Goal: Task Accomplishment & Management: Use online tool/utility

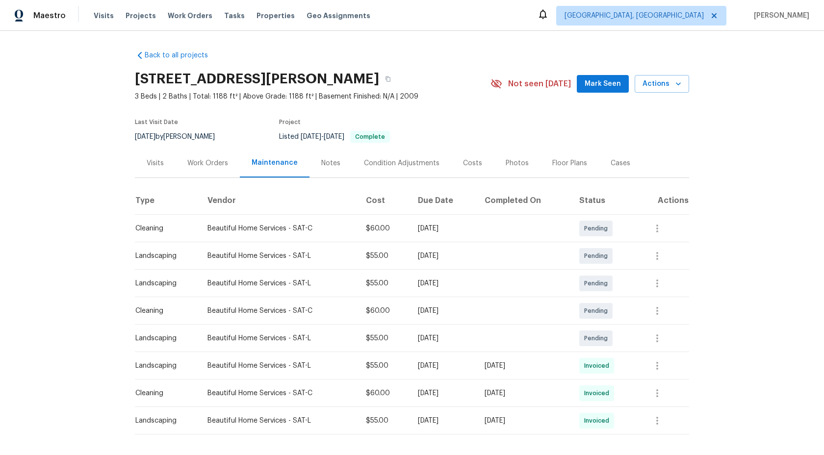
scroll to position [38, 0]
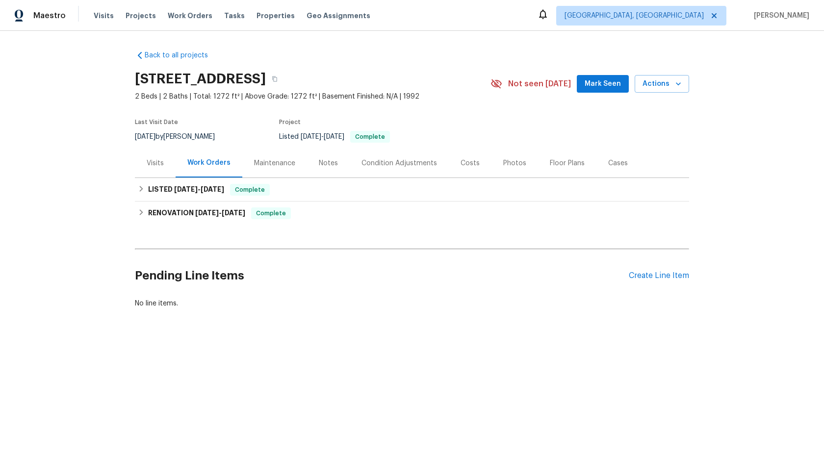
click at [279, 159] on div "Maintenance" at bounding box center [274, 163] width 41 height 10
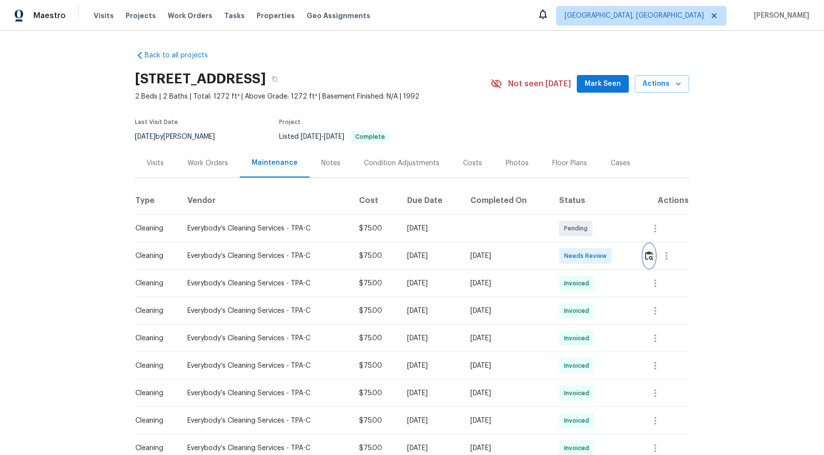
click at [653, 253] on img "button" at bounding box center [649, 255] width 8 height 9
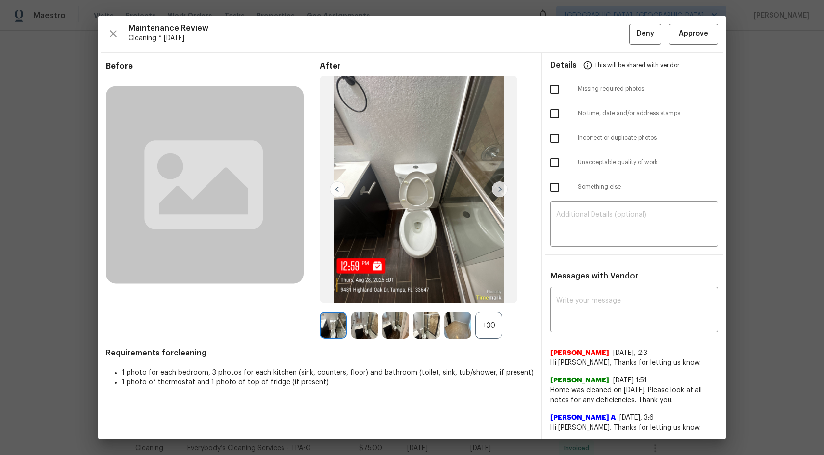
click at [492, 181] on img at bounding box center [500, 189] width 16 height 16
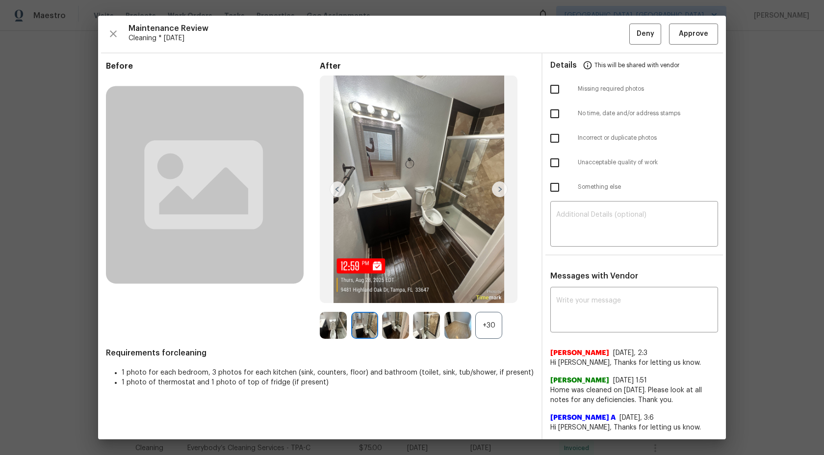
click at [496, 186] on img at bounding box center [500, 189] width 16 height 16
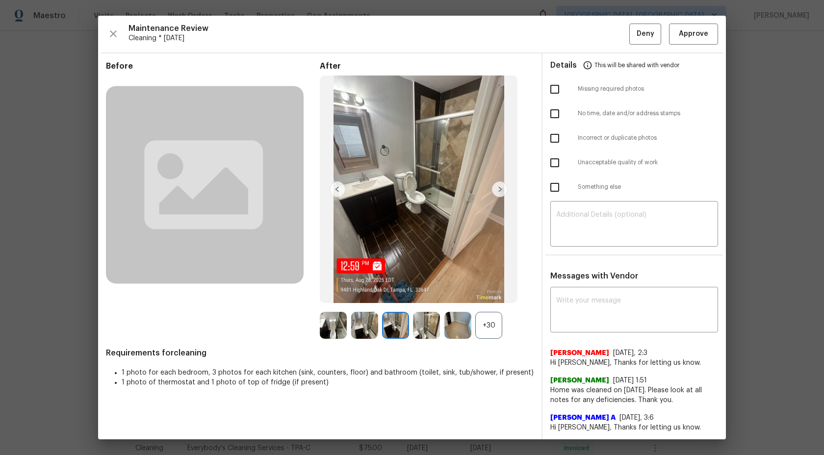
click at [494, 331] on div "+30" at bounding box center [488, 325] width 27 height 27
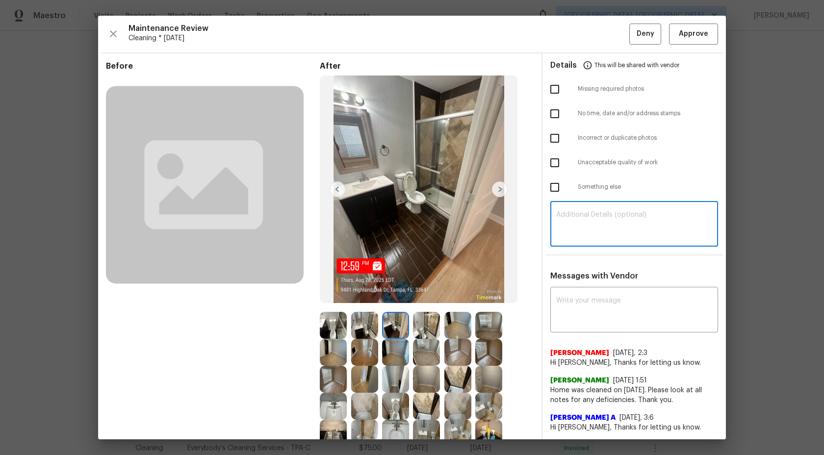
click at [582, 214] on textarea at bounding box center [634, 224] width 156 height 27
paste textarea "Maintenance Audit Team: Hi Team This visit has been approved after further audi…"
type textarea "Maintenance Audit Team: Hi Team This visit has been approved after further audi…"
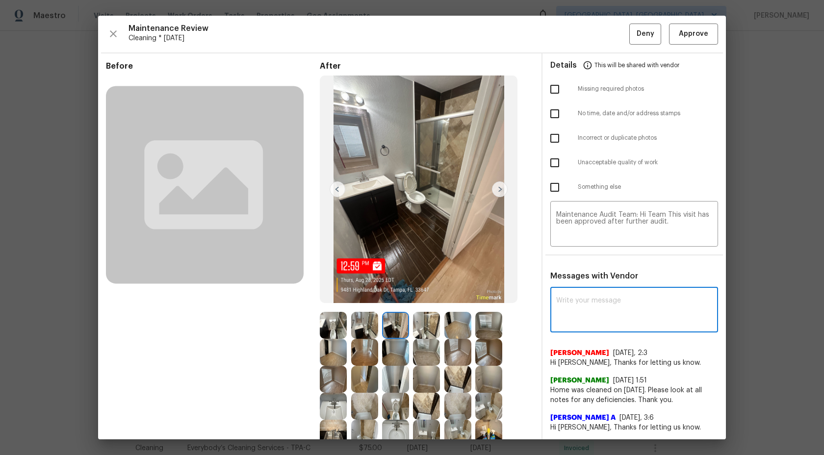
click at [626, 300] on textarea at bounding box center [634, 310] width 156 height 27
paste textarea "Maintenance Audit Team: Hi Team This visit has been approved after further audi…"
type textarea "Maintenance Audit Team: Hi Team This visit has been approved after further audi…"
click at [702, 315] on span "Post" at bounding box center [697, 311] width 16 height 12
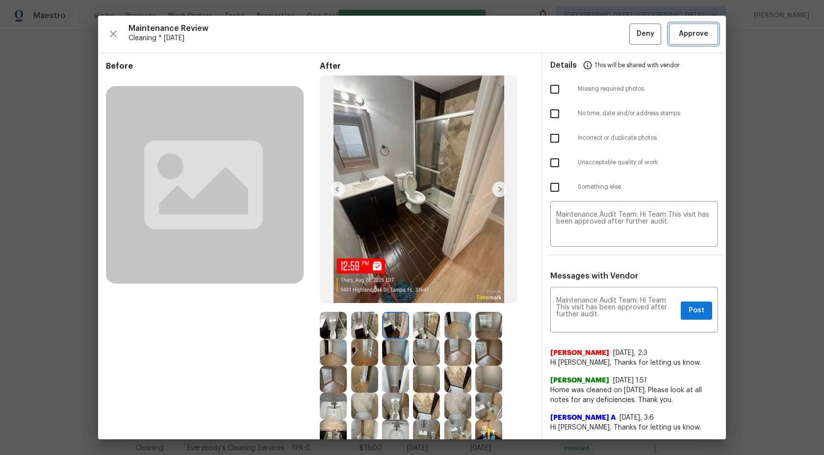
click at [696, 32] on span "Approve" at bounding box center [693, 34] width 29 height 12
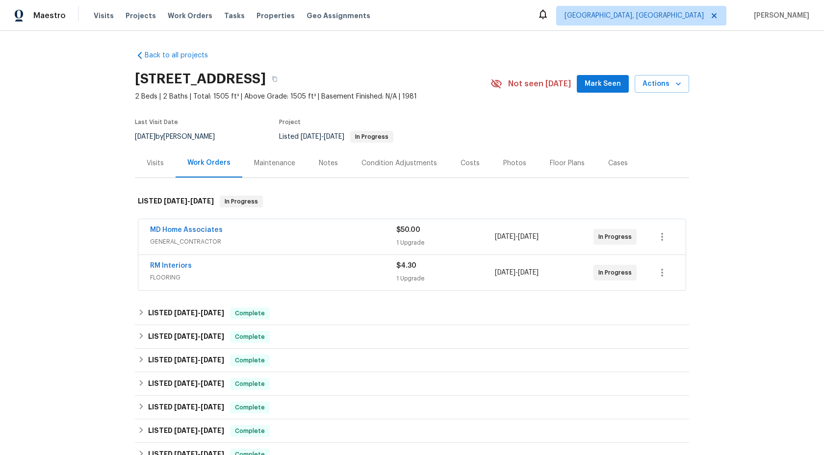
click at [271, 170] on div "Maintenance" at bounding box center [274, 163] width 65 height 29
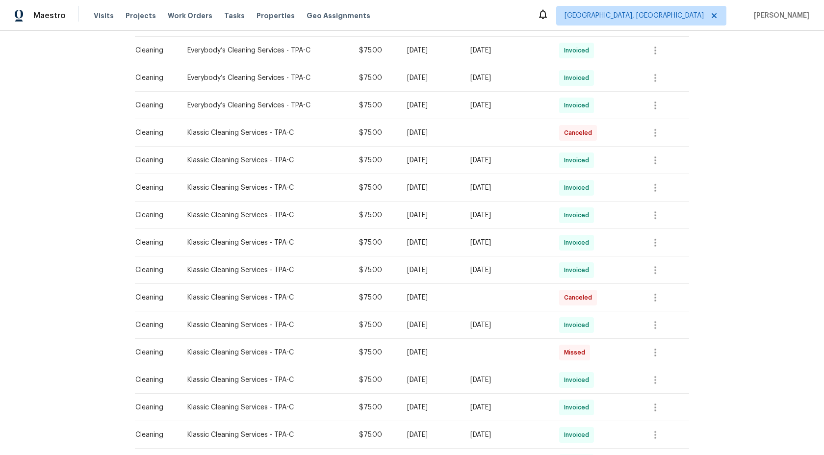
scroll to position [524, 0]
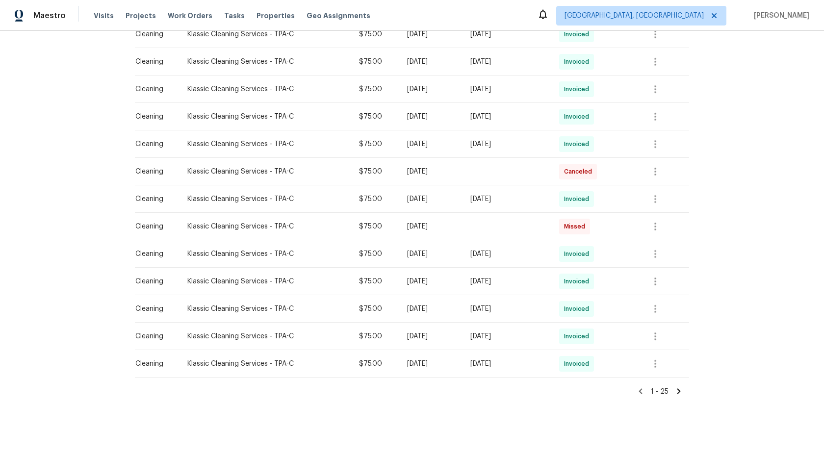
click at [680, 391] on icon at bounding box center [678, 390] width 3 height 5
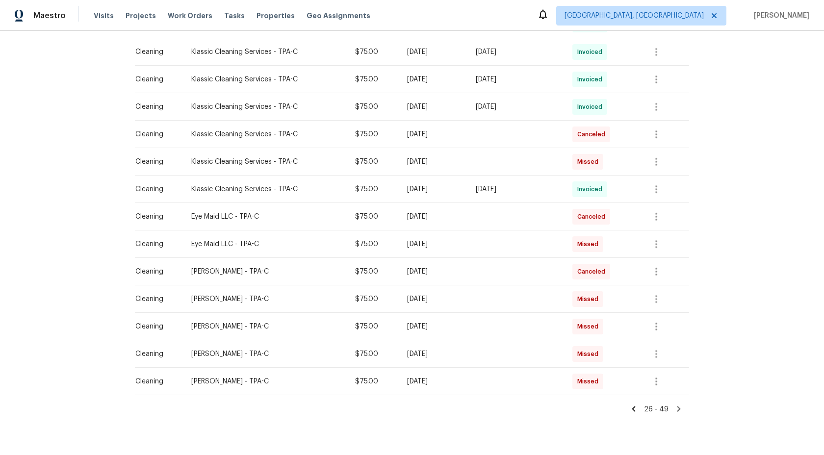
scroll to position [496, 0]
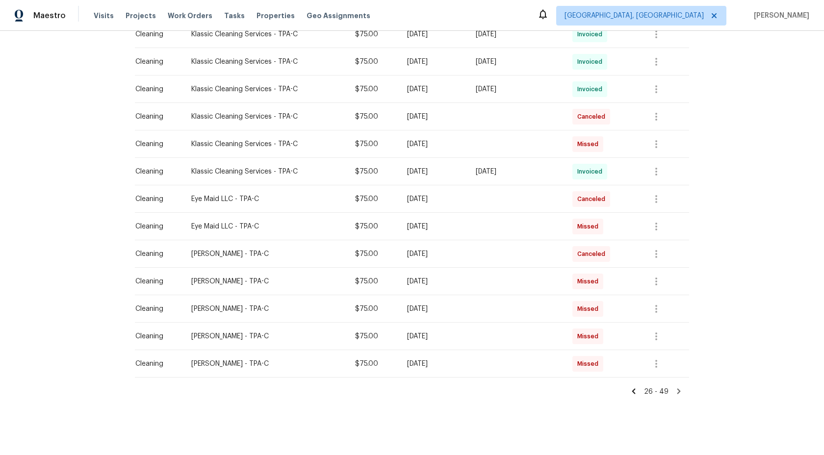
click at [677, 389] on icon at bounding box center [678, 391] width 9 height 9
click at [634, 389] on icon at bounding box center [633, 391] width 9 height 9
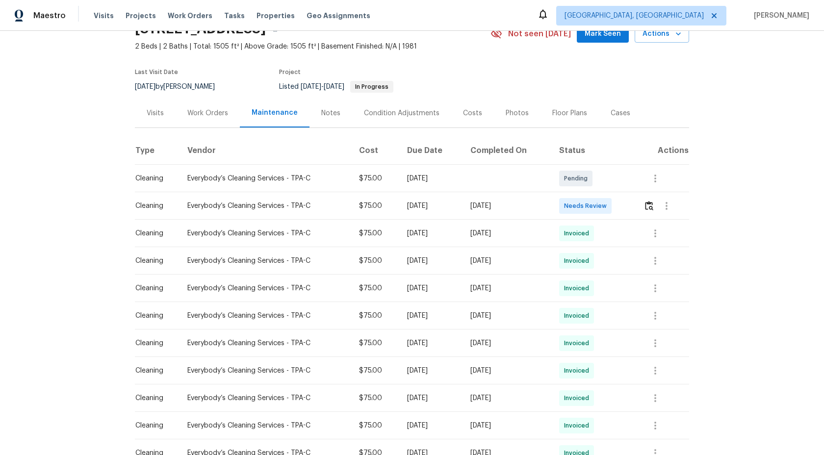
scroll to position [0, 0]
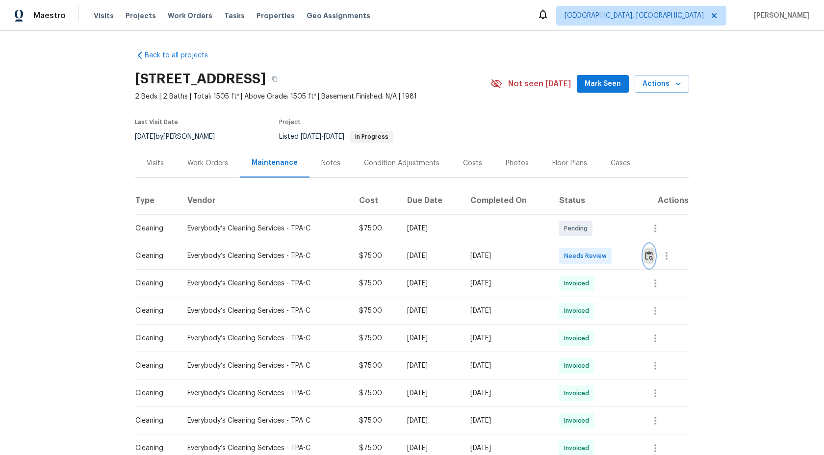
click at [651, 259] on img "button" at bounding box center [649, 255] width 8 height 9
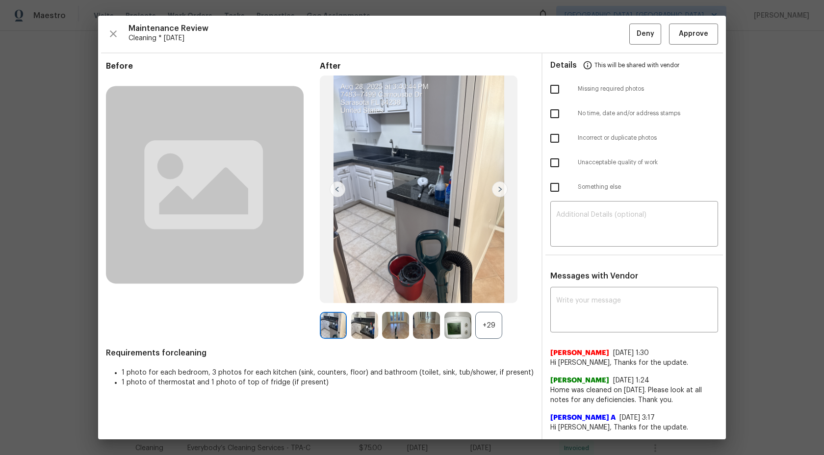
click at [493, 303] on img at bounding box center [419, 190] width 198 height 228
click at [493, 323] on div "+29" at bounding box center [488, 325] width 27 height 27
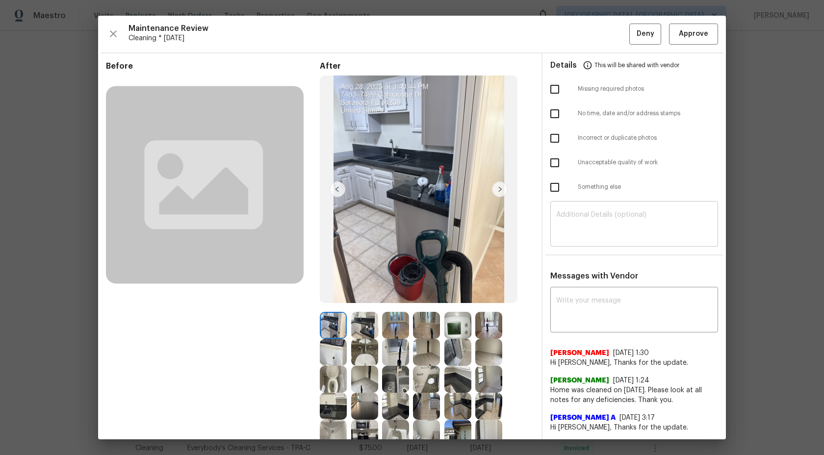
click at [603, 216] on textarea at bounding box center [634, 224] width 156 height 27
click at [587, 314] on textarea at bounding box center [634, 310] width 156 height 27
paste textarea "Maintenance Audit Team: Hello! Unfortunately, this cleaning visit completed on …"
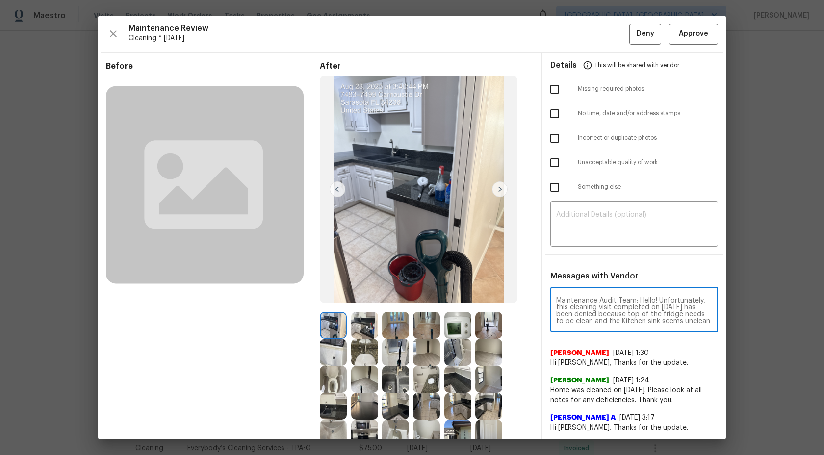
scroll to position [103, 0]
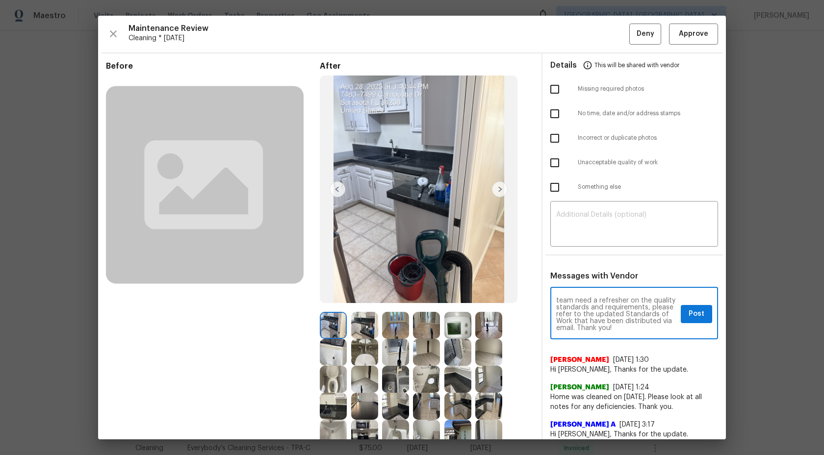
type textarea "Maintenance Audit Team: Hello! Unfortunately, this cleaning visit completed on …"
click at [553, 186] on input "checkbox" at bounding box center [554, 187] width 21 height 21
checkbox input "true"
click at [554, 165] on input "checkbox" at bounding box center [554, 163] width 21 height 21
checkbox input "true"
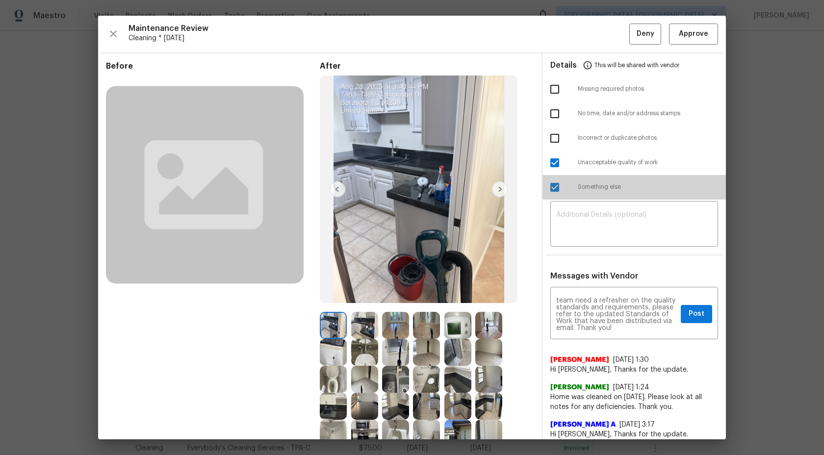
click at [556, 188] on input "checkbox" at bounding box center [554, 187] width 21 height 21
checkbox input "false"
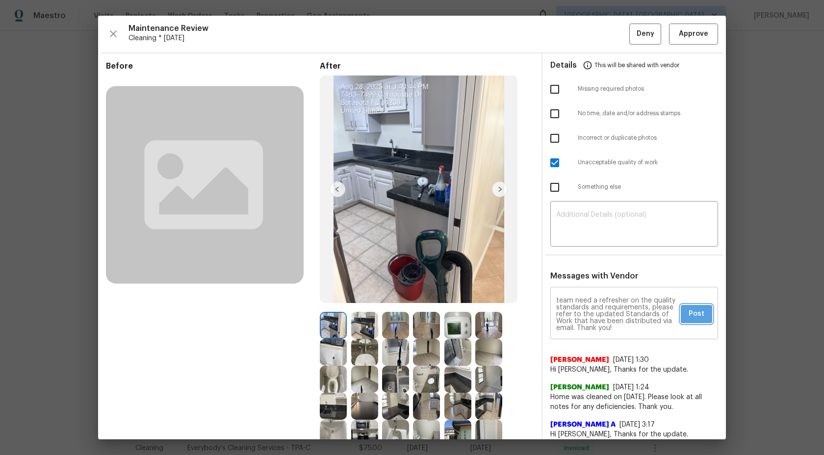
click at [701, 318] on span "Post" at bounding box center [697, 314] width 16 height 12
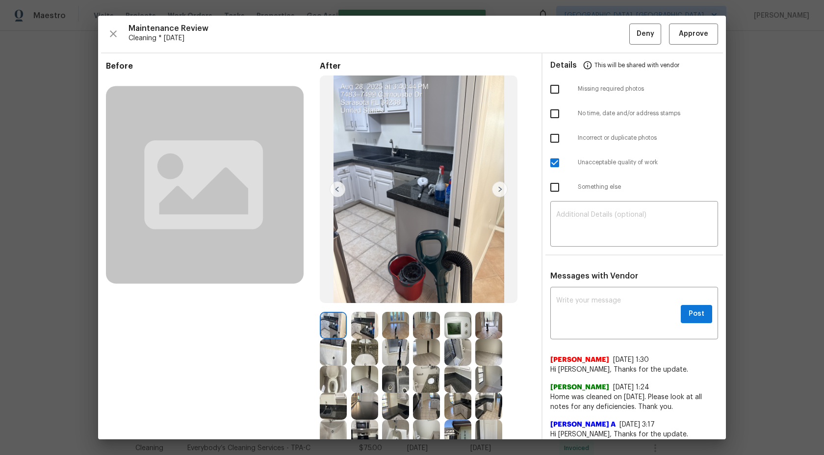
scroll to position [0, 0]
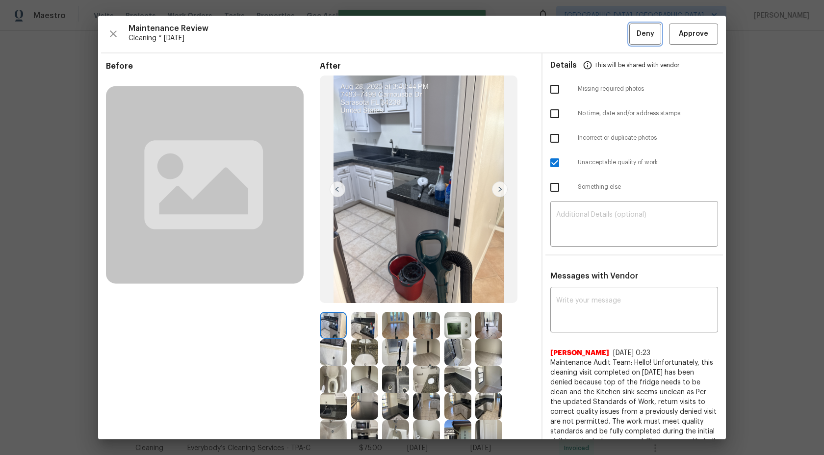
click at [647, 32] on span "Deny" at bounding box center [646, 34] width 18 height 12
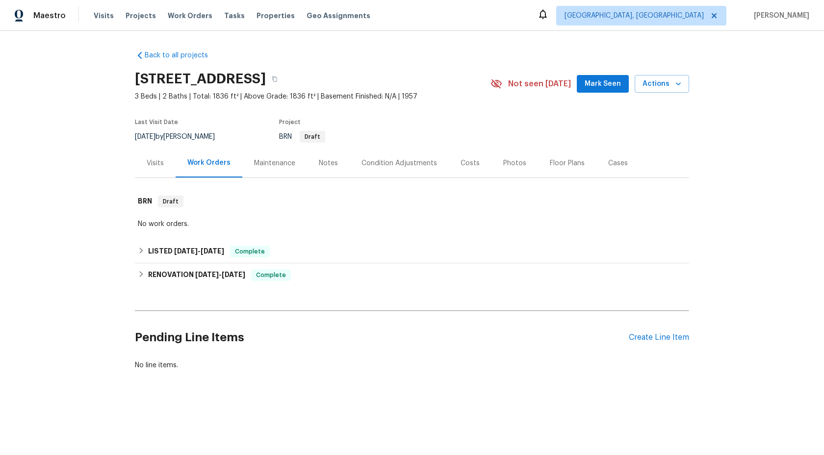
click at [274, 169] on div "Maintenance" at bounding box center [274, 163] width 65 height 29
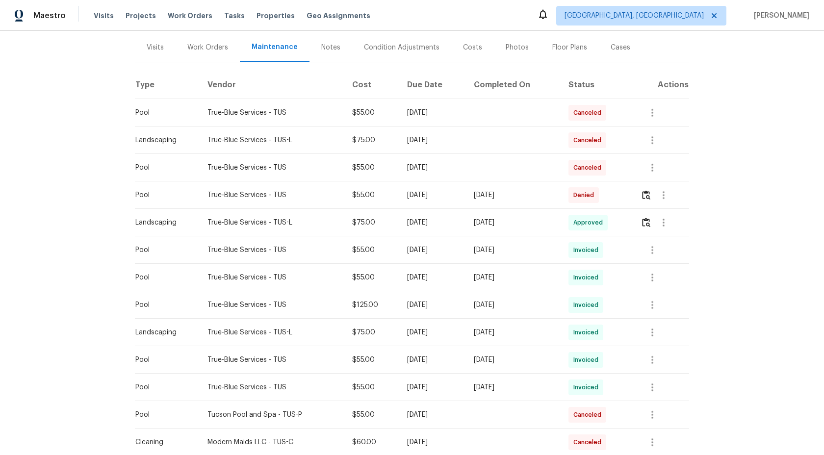
scroll to position [116, 0]
click at [646, 197] on img "button" at bounding box center [646, 194] width 8 height 9
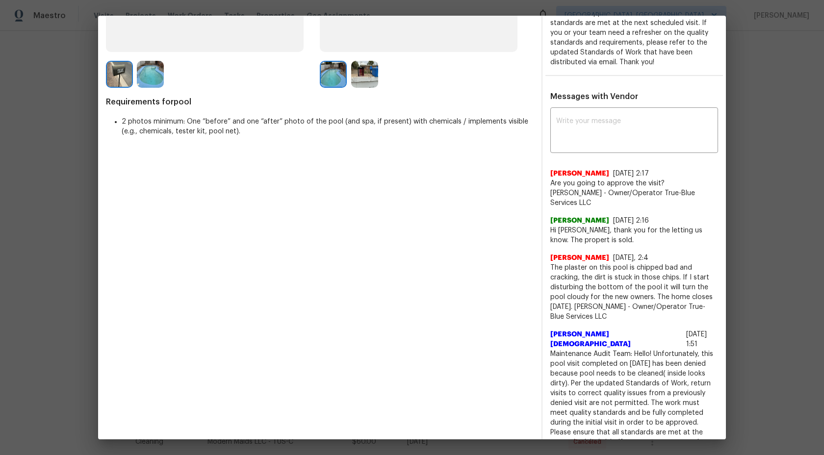
scroll to position [304, 0]
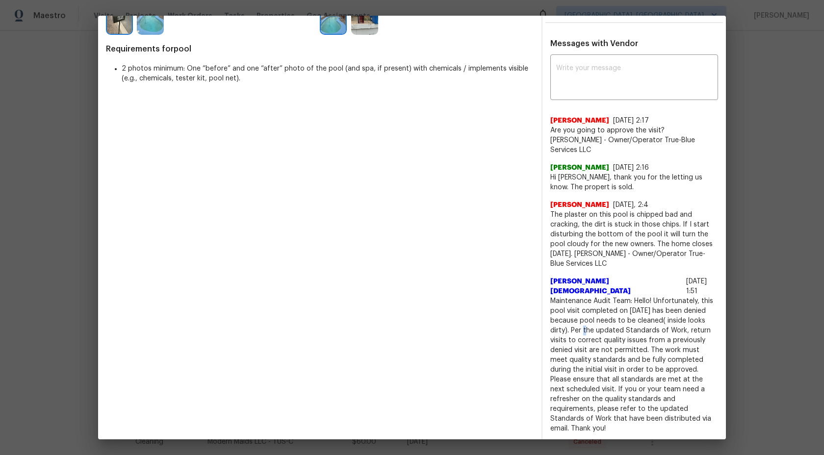
drag, startPoint x: 589, startPoint y: 310, endPoint x: 596, endPoint y: 311, distance: 6.9
click at [596, 311] on span "Maintenance Audit Team: Hello! Unfortunately, this pool visit completed on 08/2…" at bounding box center [634, 364] width 168 height 137
drag, startPoint x: 590, startPoint y: 309, endPoint x: 632, endPoint y: 321, distance: 44.3
click at [632, 321] on span "Maintenance Audit Team: Hello! Unfortunately, this pool visit completed on 08/2…" at bounding box center [634, 364] width 168 height 137
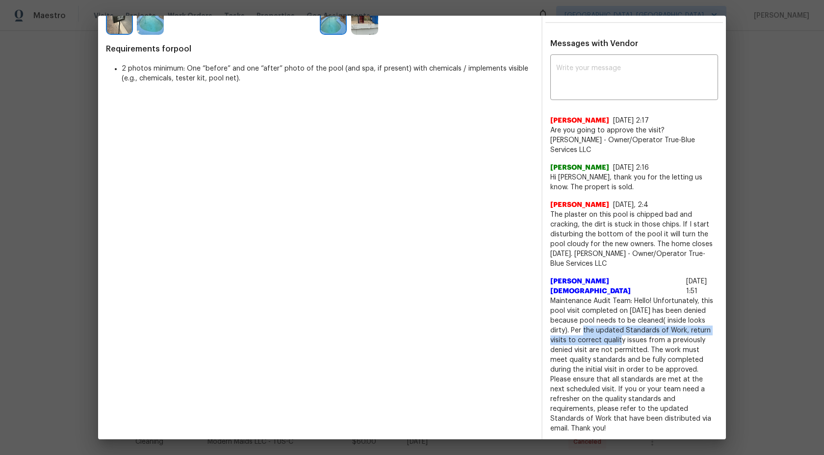
click at [626, 316] on span "Maintenance Audit Team: Hello! Unfortunately, this pool visit completed on 08/2…" at bounding box center [634, 364] width 168 height 137
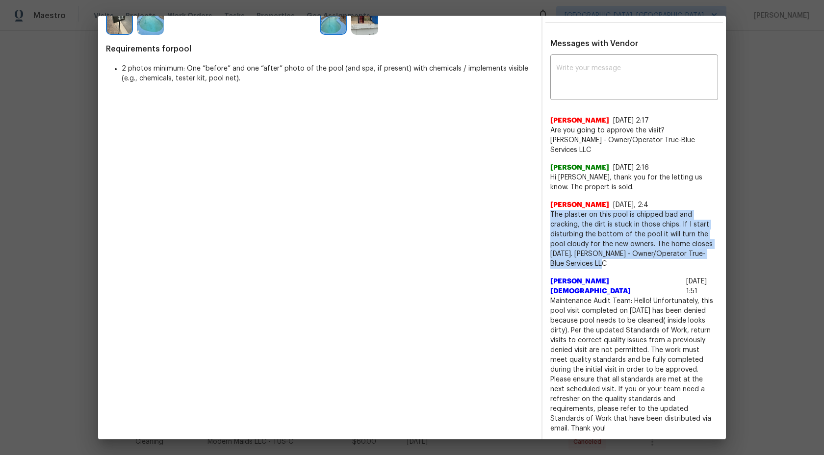
drag, startPoint x: 598, startPoint y: 255, endPoint x: 552, endPoint y: 208, distance: 65.6
click at [552, 210] on span "The plaster on this pool is chipped bad and cracking, the dirt is stuck in thos…" at bounding box center [634, 239] width 168 height 59
copy span "The plaster on this pool is chipped bad and cracking, the dirt is stuck in thos…"
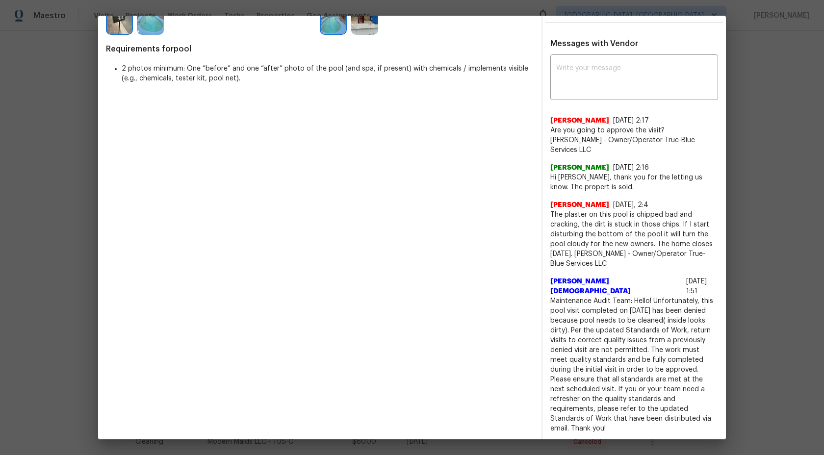
click at [564, 210] on span "The plaster on this pool is chipped bad and cracking, the dirt is stuck in thos…" at bounding box center [634, 239] width 168 height 59
drag, startPoint x: 551, startPoint y: 205, endPoint x: 575, endPoint y: 221, distance: 28.6
click at [573, 220] on span "The plaster on this pool is chipped bad and cracking, the dirt is stuck in thos…" at bounding box center [634, 239] width 168 height 59
click at [651, 233] on span "The plaster on this pool is chipped bad and cracking, the dirt is stuck in thos…" at bounding box center [634, 239] width 168 height 59
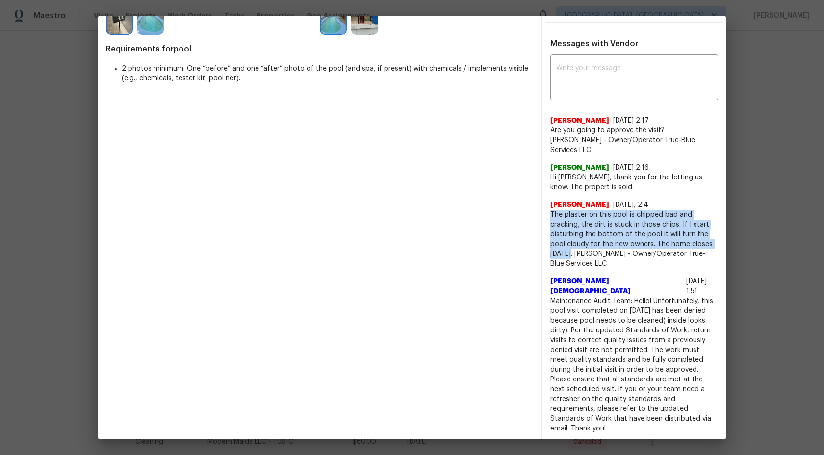
drag, startPoint x: 570, startPoint y: 243, endPoint x: 552, endPoint y: 203, distance: 44.1
click at [552, 210] on span "The plaster on this pool is chipped bad and cracking, the dirt is stuck in thos…" at bounding box center [634, 239] width 168 height 59
copy span "The plaster on this pool is chipped bad and cracking, the dirt is stuck in thos…"
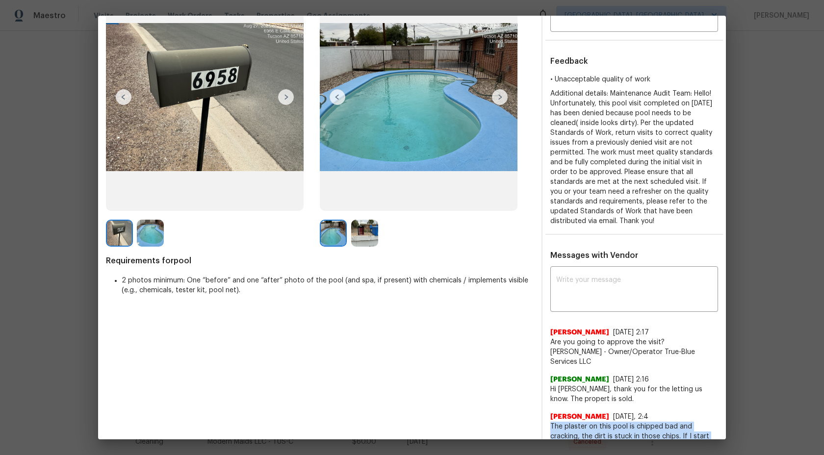
scroll to position [0, 0]
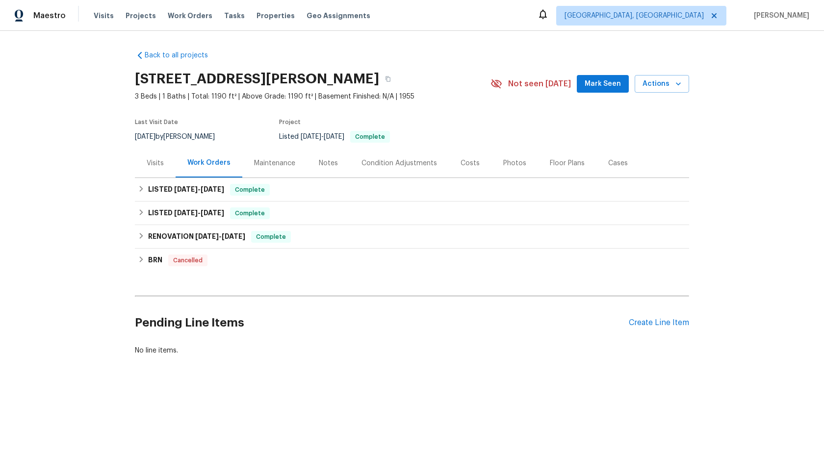
click at [284, 157] on div "Maintenance" at bounding box center [274, 163] width 65 height 29
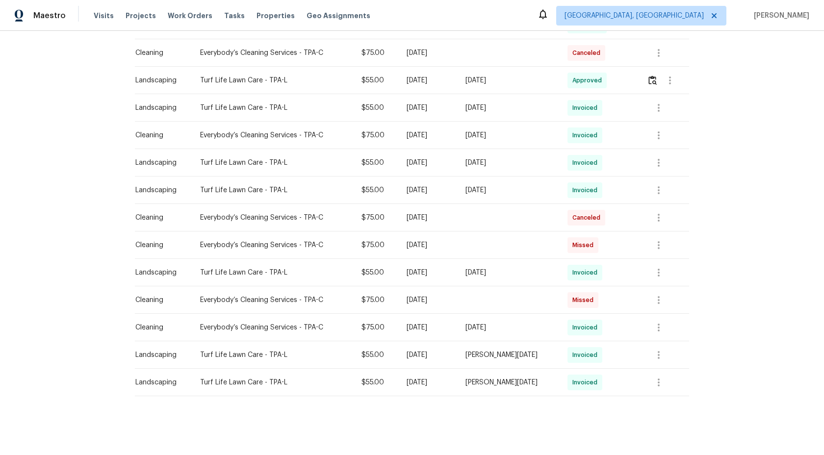
scroll to position [150, 0]
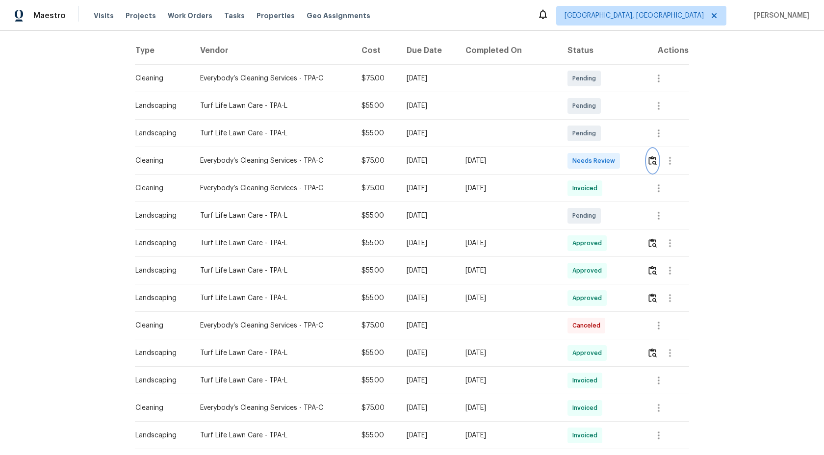
click at [654, 164] on img "button" at bounding box center [652, 160] width 8 height 9
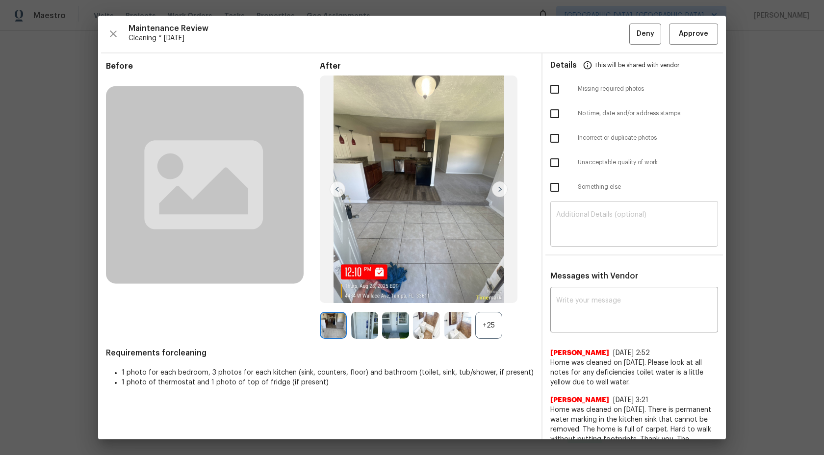
scroll to position [32, 0]
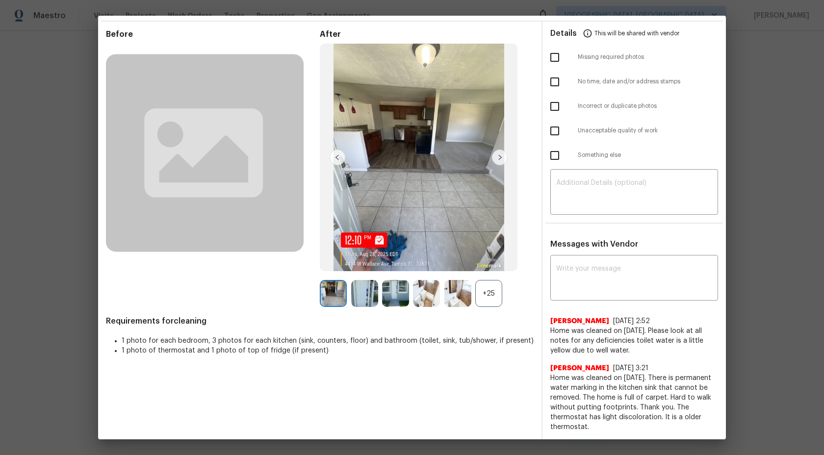
click at [496, 290] on div "+25" at bounding box center [488, 293] width 27 height 27
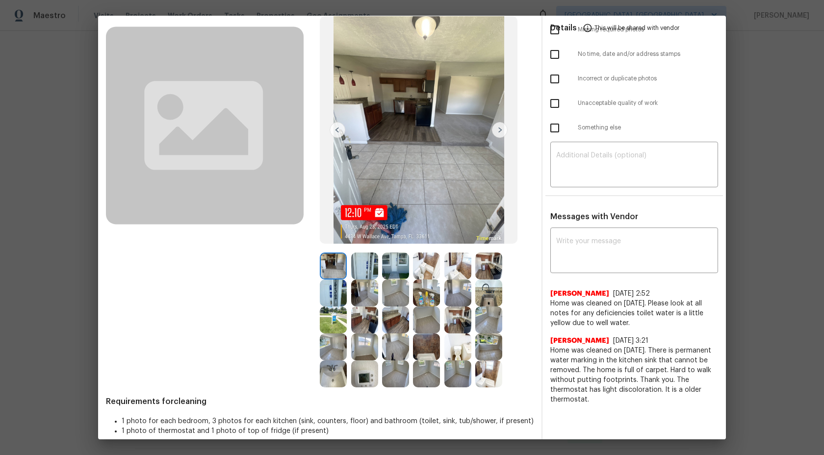
scroll to position [70, 0]
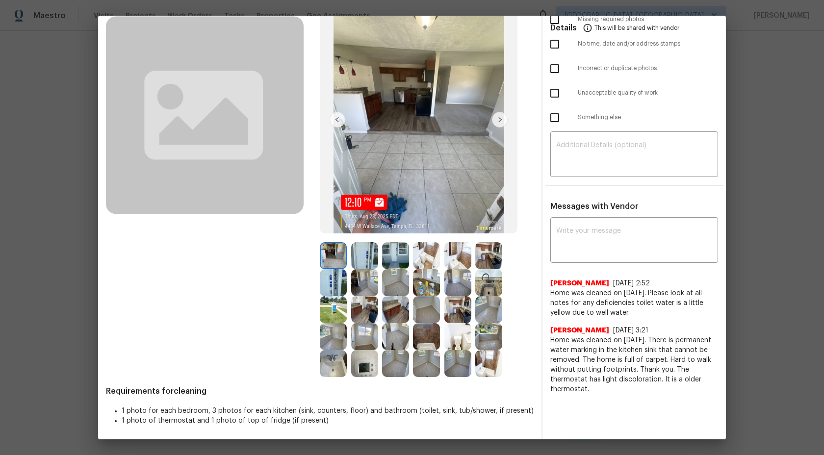
click at [338, 285] on img at bounding box center [333, 282] width 27 height 27
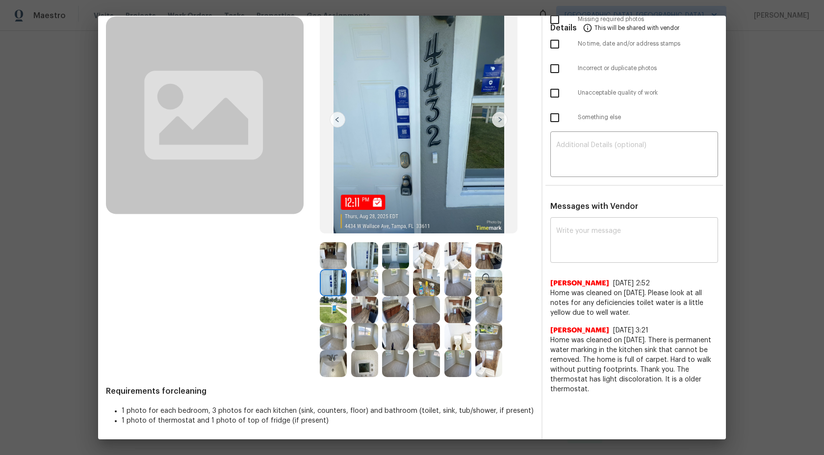
click at [575, 257] on div "x ​" at bounding box center [634, 241] width 168 height 43
click at [590, 142] on textarea at bounding box center [634, 155] width 156 height 27
paste textarea "Maintenance Audit Team: Hi Team This visit has been approved after further audi…"
type textarea "Maintenance Audit Team: Hi Team This visit has been approved after further audi…"
paste textarea "Maintenance Audit Team: Hi Team This visit has been approved after further audi…"
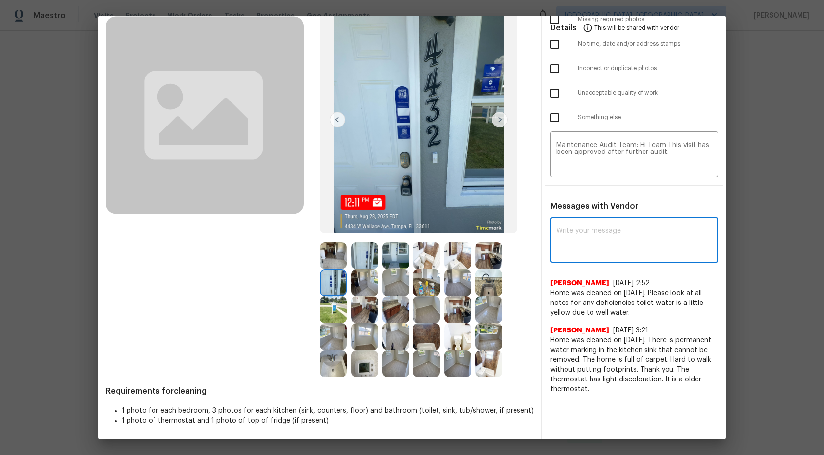
click at [593, 233] on textarea at bounding box center [634, 241] width 156 height 27
type textarea "Maintenance Audit Team: Hi Team This visit has been approved after further audi…"
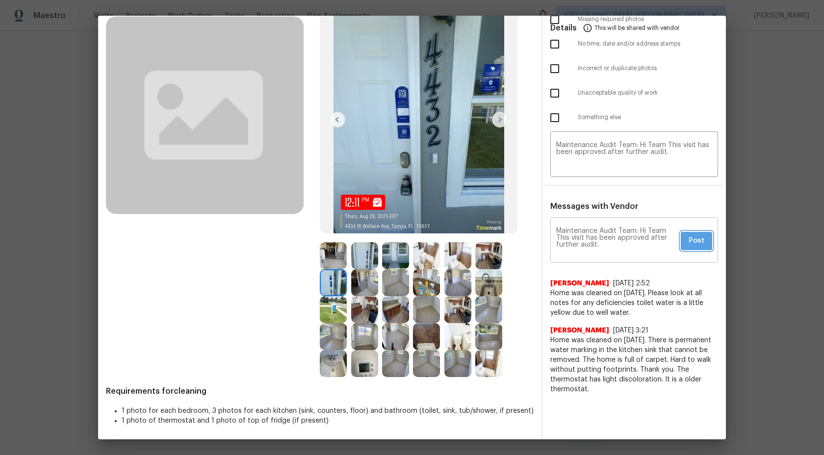
click at [703, 238] on span "Post" at bounding box center [697, 241] width 16 height 12
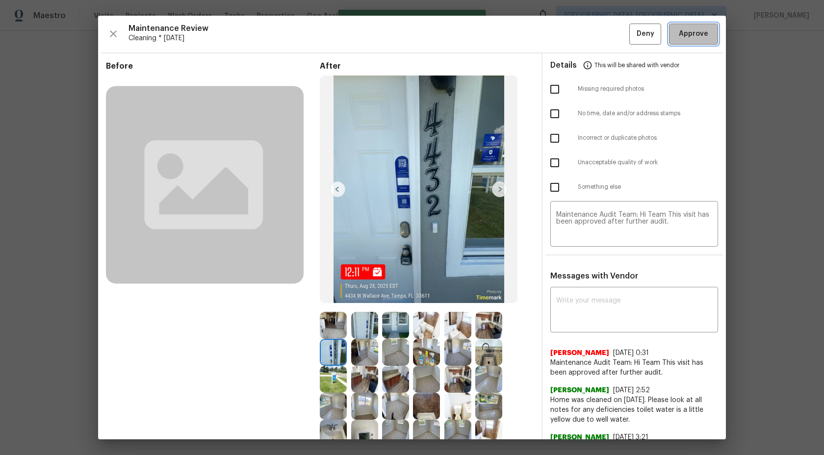
click at [691, 37] on span "Approve" at bounding box center [693, 34] width 29 height 12
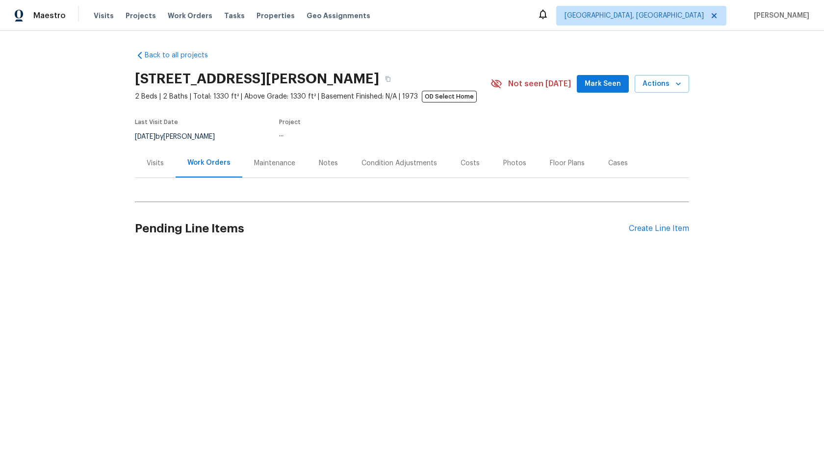
click at [267, 166] on div "Maintenance" at bounding box center [274, 163] width 41 height 10
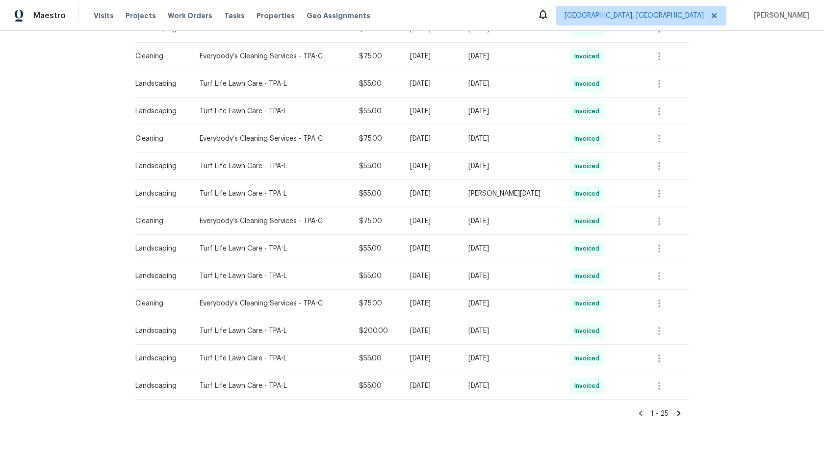
scroll to position [524, 0]
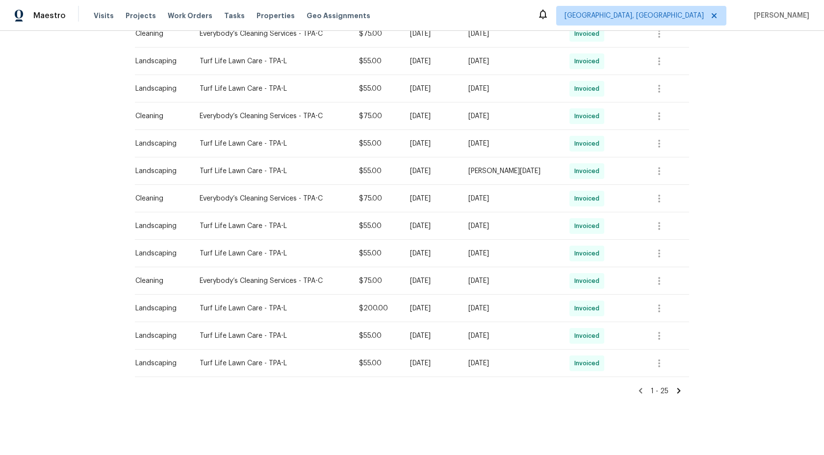
click at [681, 391] on icon at bounding box center [678, 391] width 9 height 9
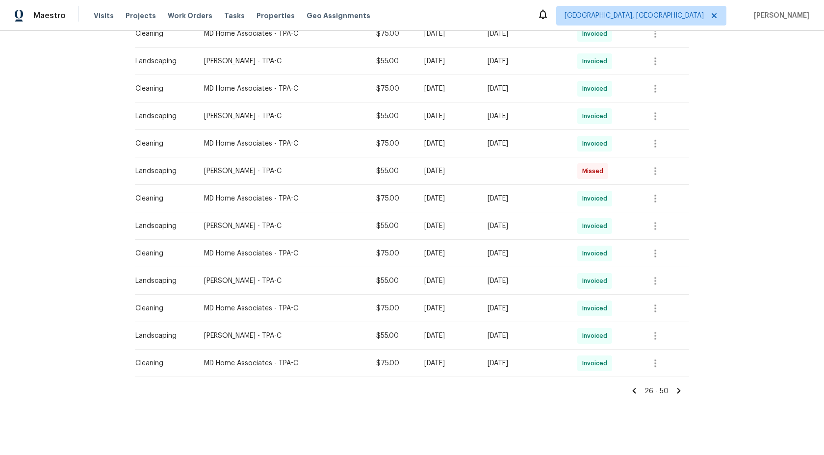
click at [680, 390] on icon at bounding box center [678, 391] width 9 height 9
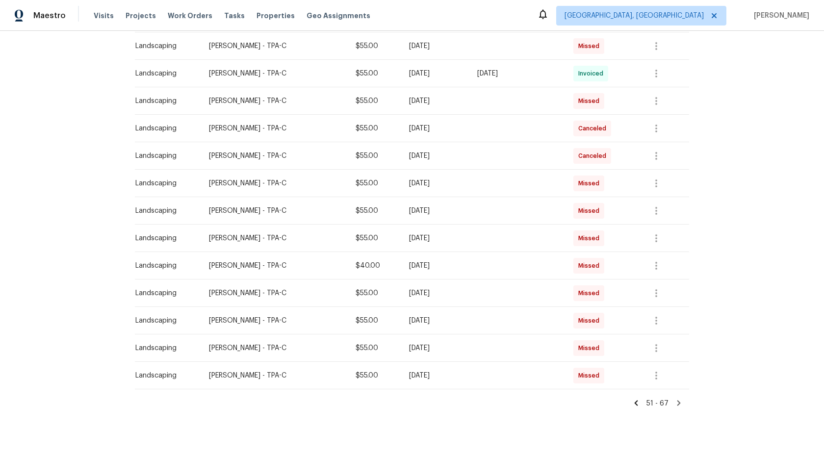
scroll to position [305, 0]
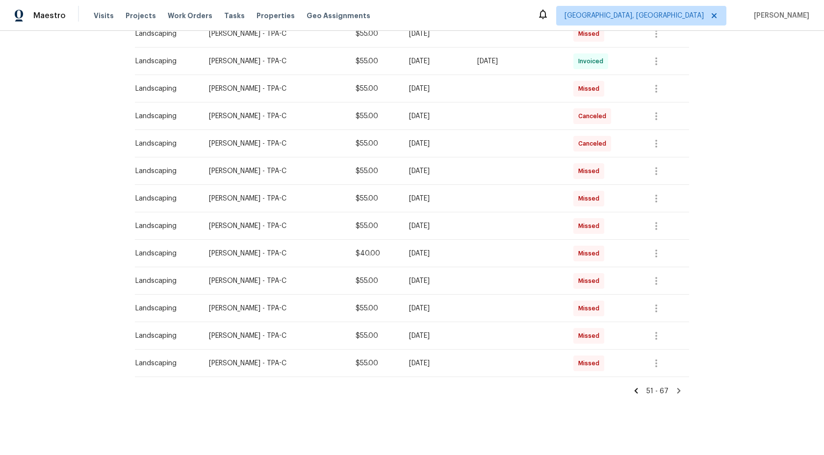
click at [680, 392] on icon at bounding box center [678, 391] width 9 height 9
click at [676, 387] on icon at bounding box center [678, 391] width 9 height 9
click at [637, 392] on icon at bounding box center [636, 390] width 3 height 5
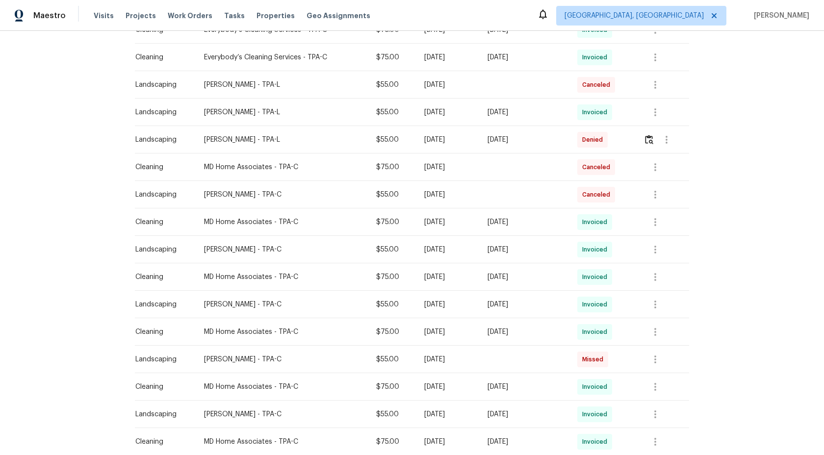
scroll to position [524, 0]
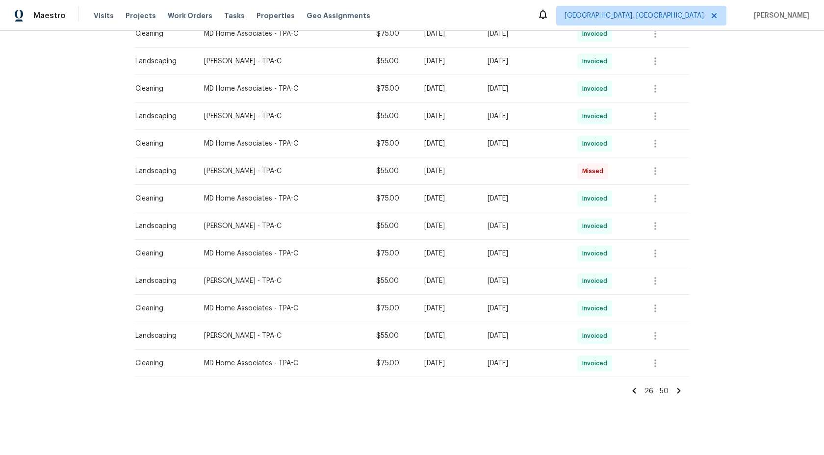
click at [636, 389] on icon at bounding box center [634, 390] width 3 height 5
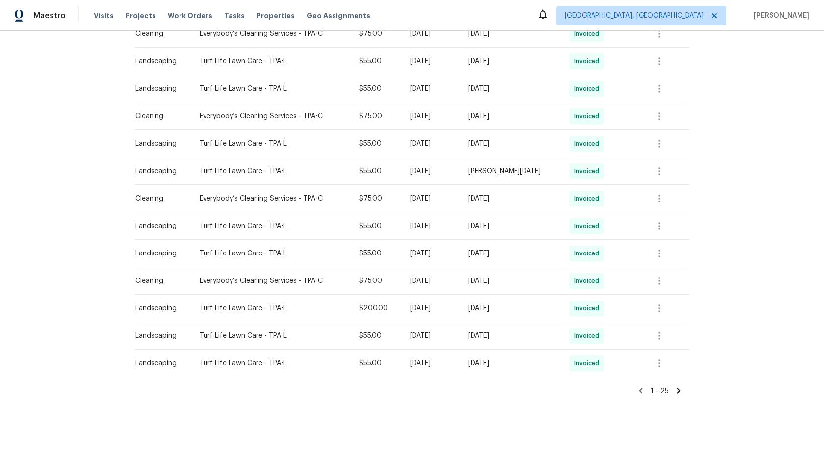
click at [642, 394] on icon at bounding box center [640, 391] width 9 height 9
click at [641, 391] on icon at bounding box center [640, 390] width 3 height 5
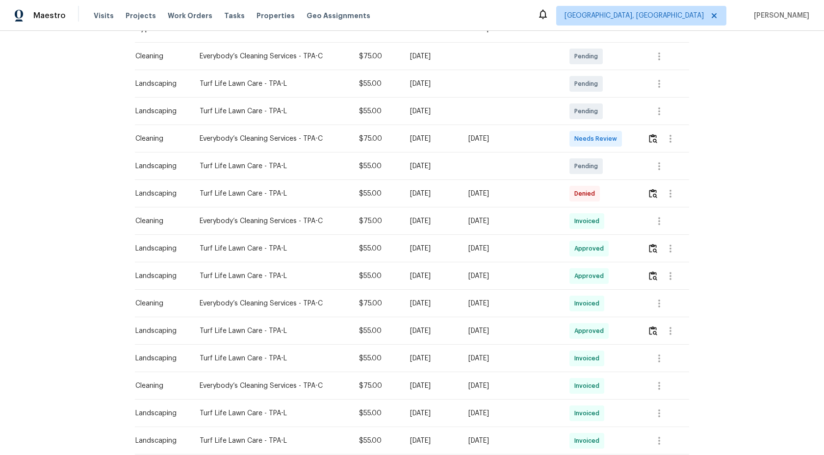
scroll to position [139, 0]
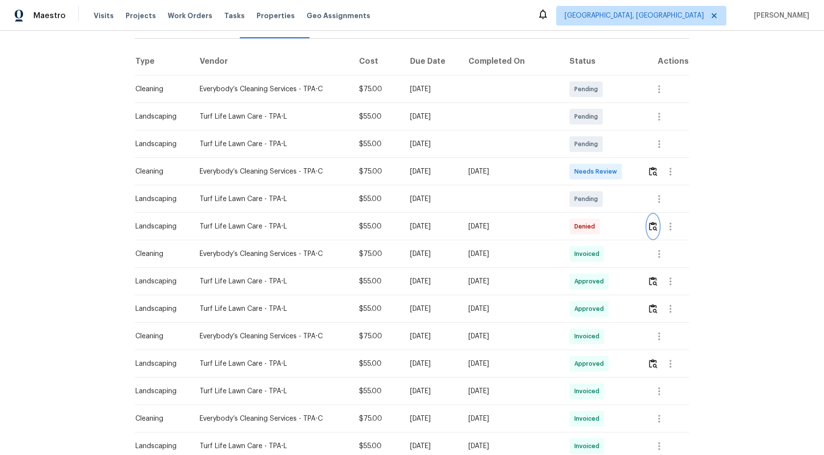
click at [649, 227] on img "button" at bounding box center [653, 226] width 8 height 9
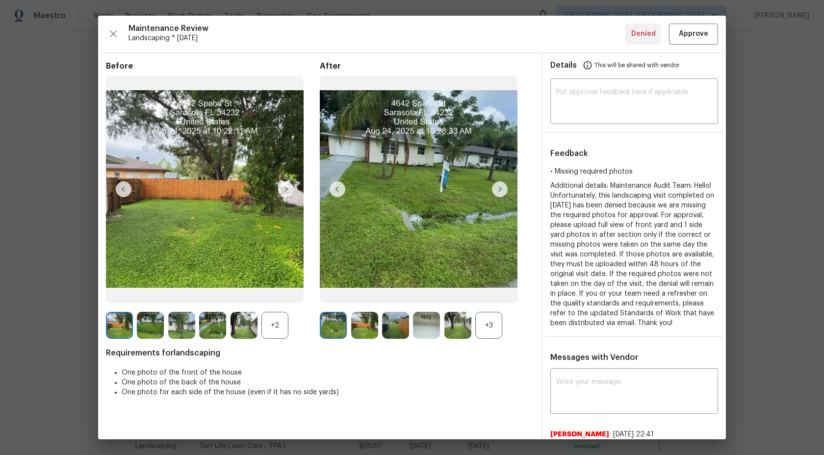
click at [499, 330] on div "+3" at bounding box center [488, 325] width 27 height 27
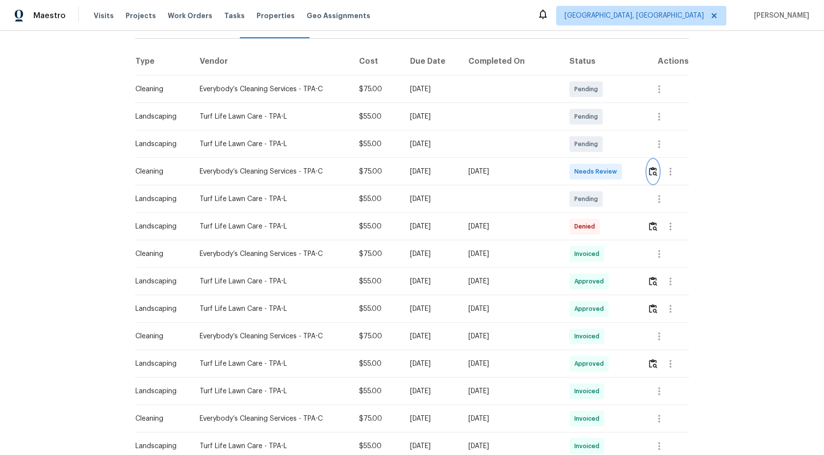
click at [653, 169] on img "button" at bounding box center [653, 171] width 8 height 9
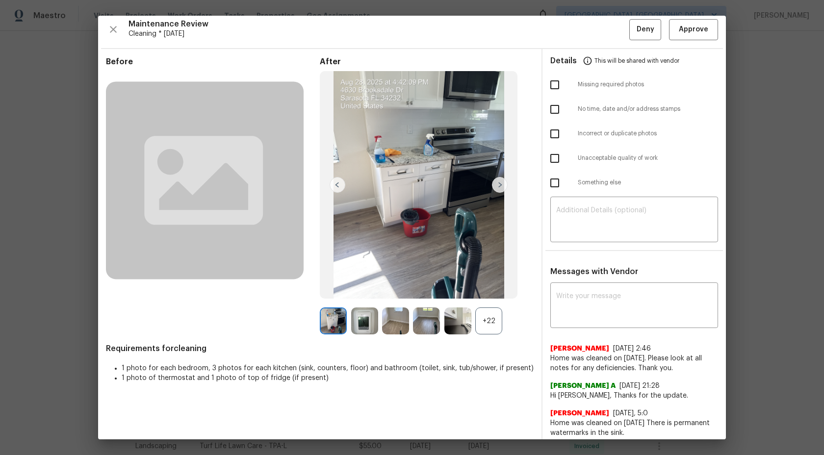
scroll to position [0, 0]
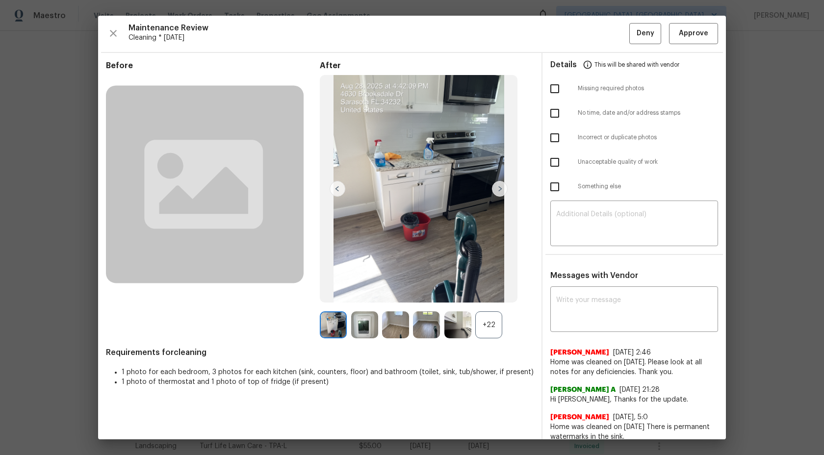
click at [487, 323] on div "+22" at bounding box center [488, 324] width 27 height 27
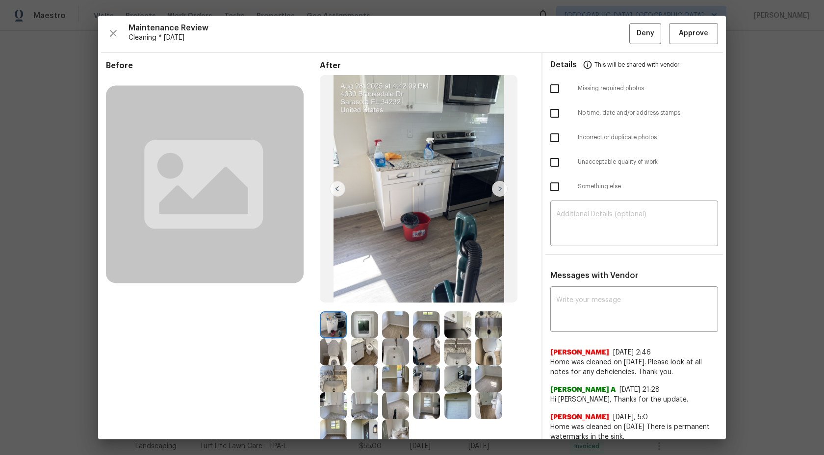
click at [378, 322] on img at bounding box center [364, 324] width 27 height 27
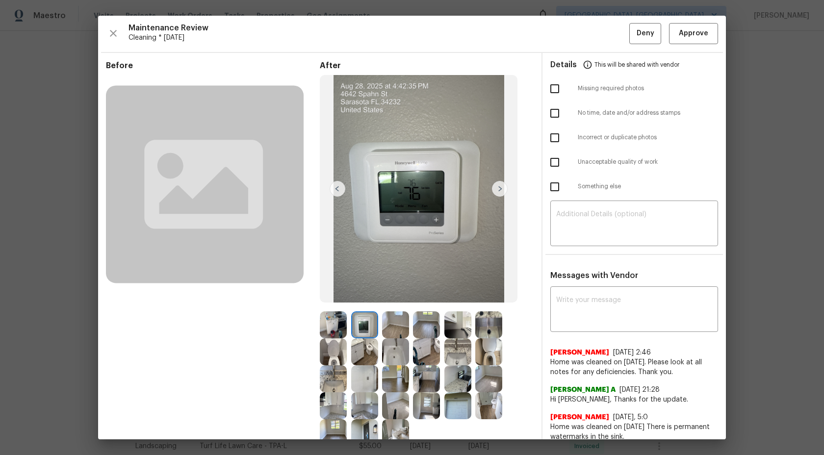
click at [323, 325] on img at bounding box center [333, 324] width 27 height 27
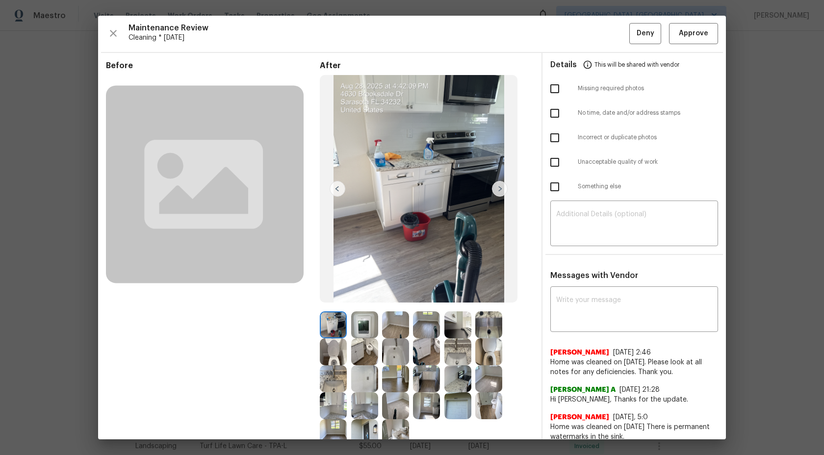
click at [375, 326] on img at bounding box center [364, 324] width 27 height 27
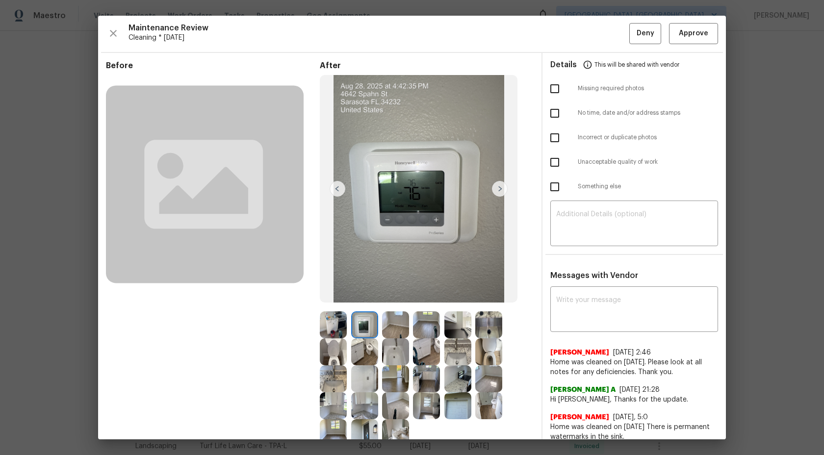
click at [400, 325] on img at bounding box center [395, 324] width 27 height 27
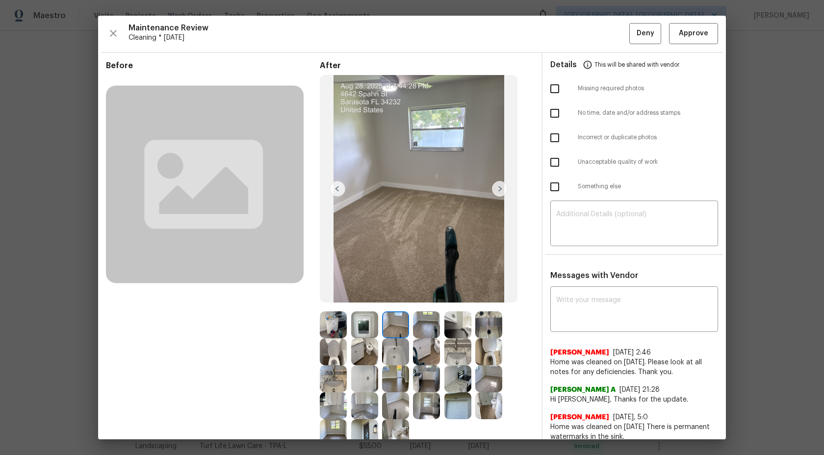
click at [500, 186] on img at bounding box center [500, 189] width 16 height 16
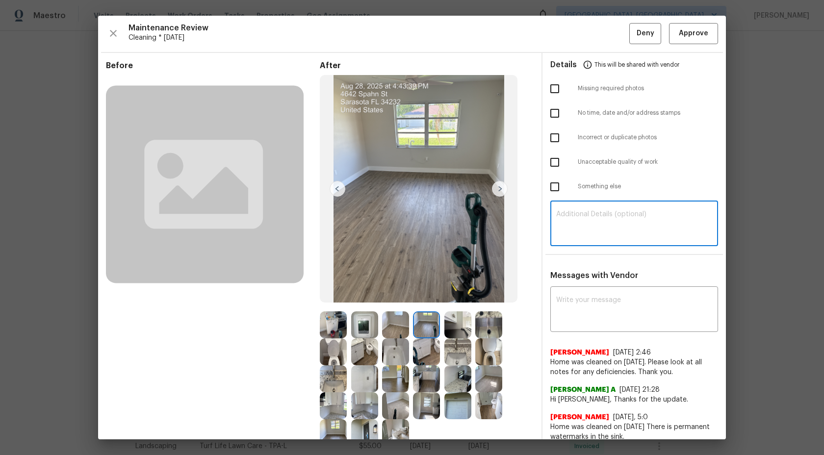
click at [617, 224] on textarea at bounding box center [634, 224] width 156 height 27
click at [579, 225] on textarea at bounding box center [634, 224] width 156 height 27
paste textarea "Maintenance Audit Team: Hi Team This visit has been approved after further audi…"
type textarea "Maintenance Audit Team: Hi Team This visit has been approved after further audi…"
paste textarea "Maintenance Audit Team: Hi Team This visit has been approved after further audi…"
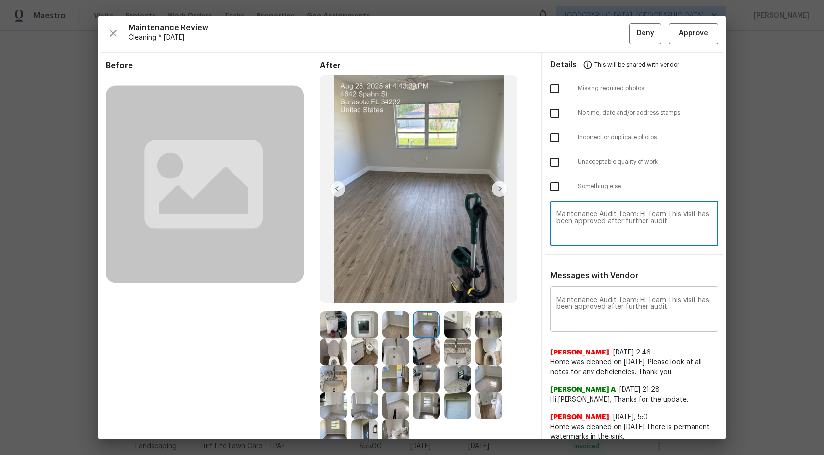
click at [594, 297] on textarea "Maintenance Audit Team: Hi Team This visit has been approved after further audi…" at bounding box center [634, 310] width 156 height 27
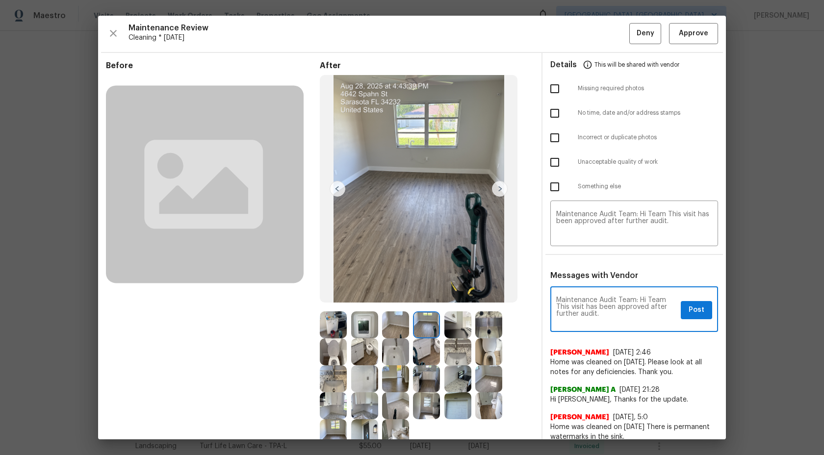
type textarea "Maintenance Audit Team: Hi Team This visit has been approved after further audi…"
click at [699, 307] on span "Post" at bounding box center [697, 310] width 16 height 12
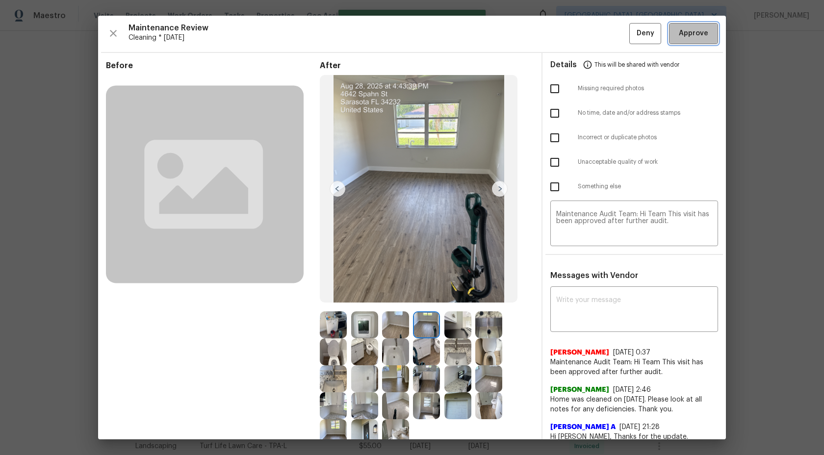
click at [704, 31] on span "Approve" at bounding box center [693, 33] width 29 height 12
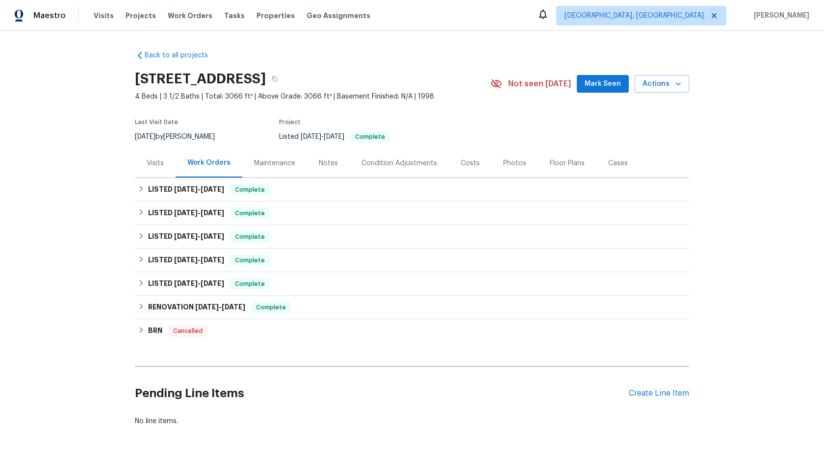
click at [288, 166] on div "Maintenance" at bounding box center [274, 163] width 41 height 10
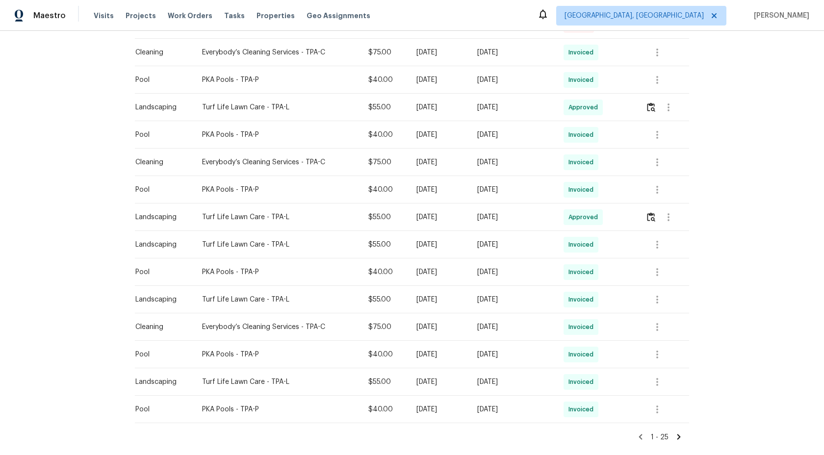
scroll to position [524, 0]
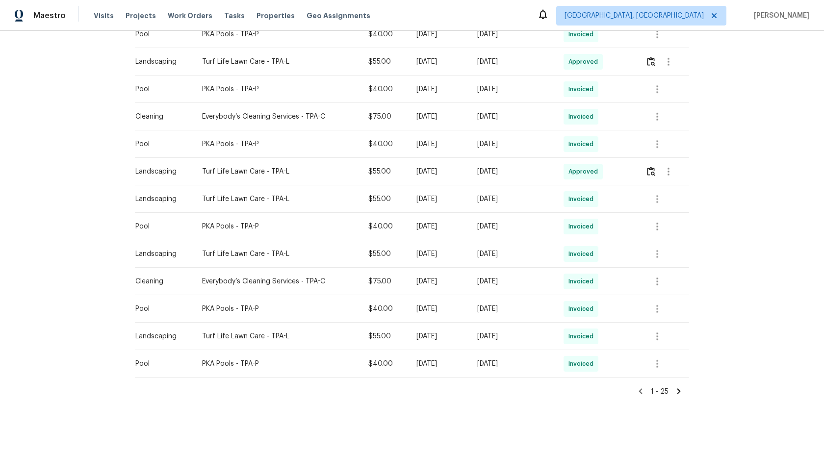
click at [677, 387] on icon at bounding box center [678, 391] width 9 height 9
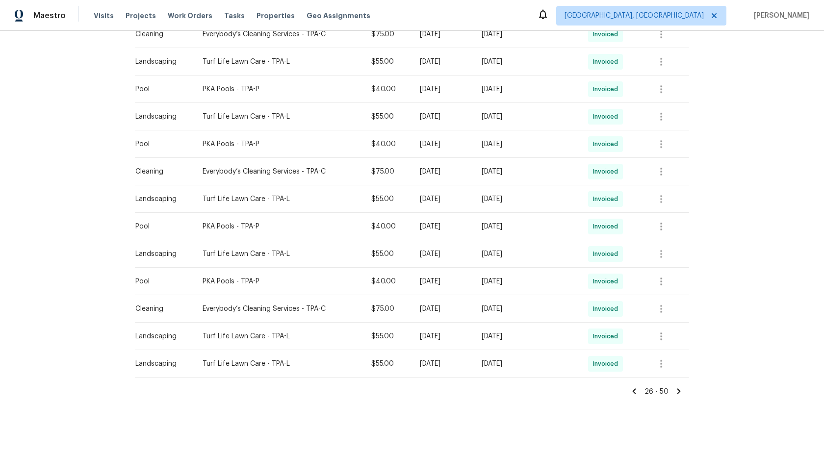
click at [680, 390] on icon at bounding box center [678, 390] width 3 height 5
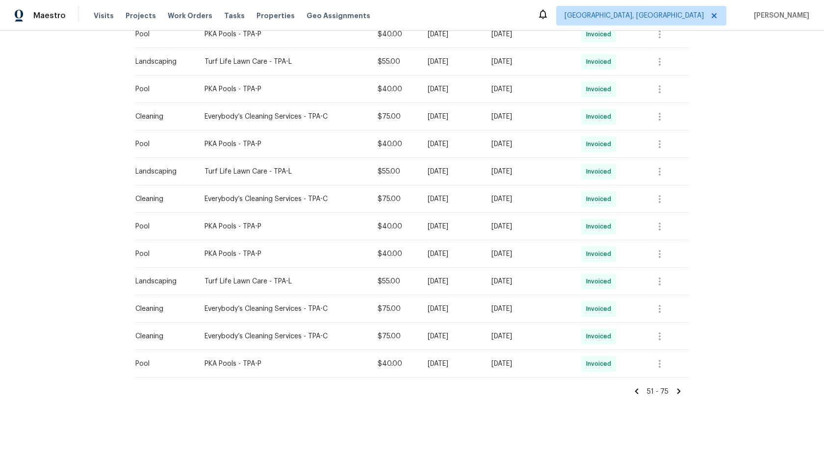
click at [679, 388] on icon at bounding box center [678, 391] width 9 height 9
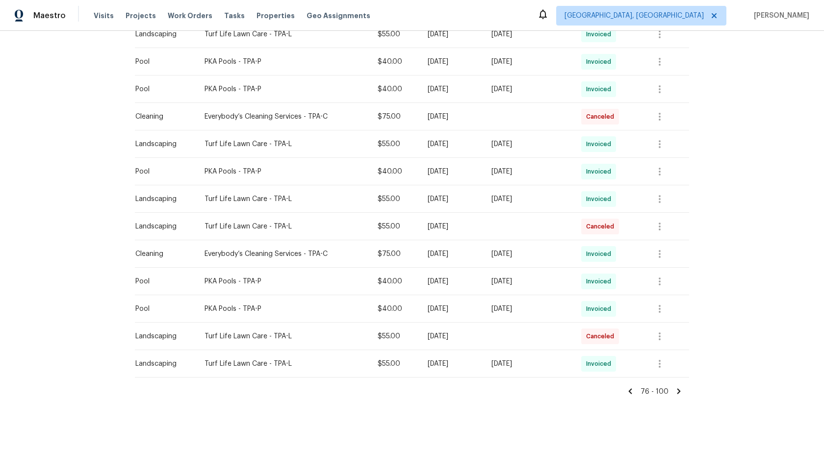
click at [632, 388] on icon at bounding box center [630, 390] width 3 height 5
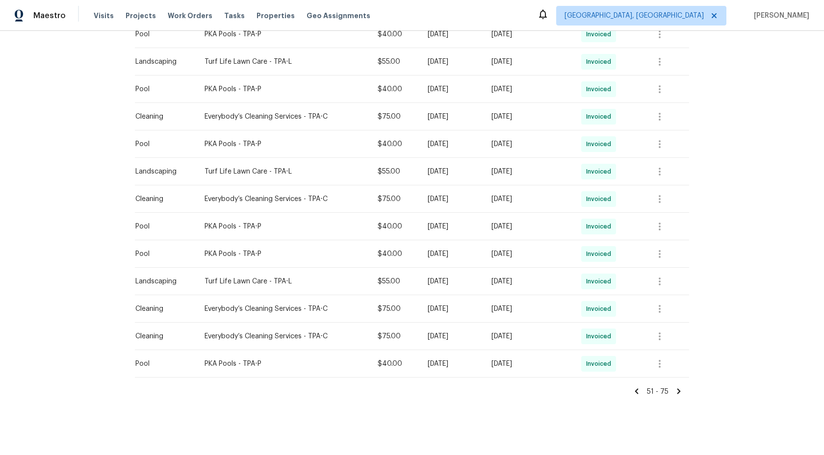
click at [639, 393] on icon at bounding box center [636, 390] width 3 height 5
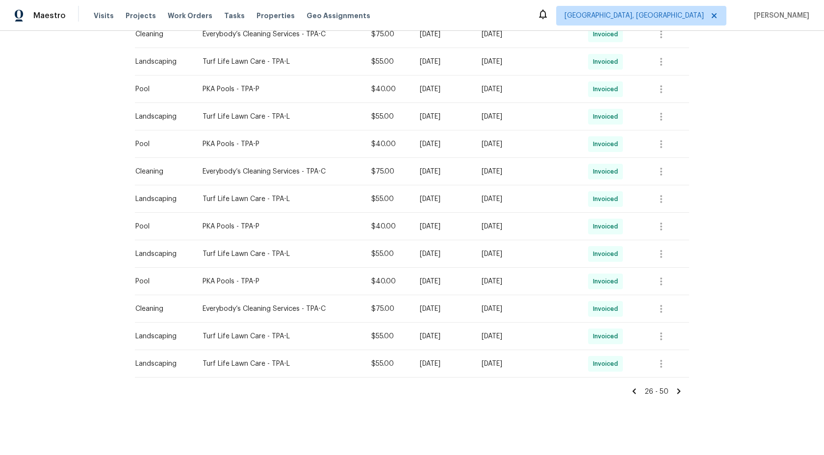
click at [638, 393] on icon at bounding box center [634, 391] width 9 height 9
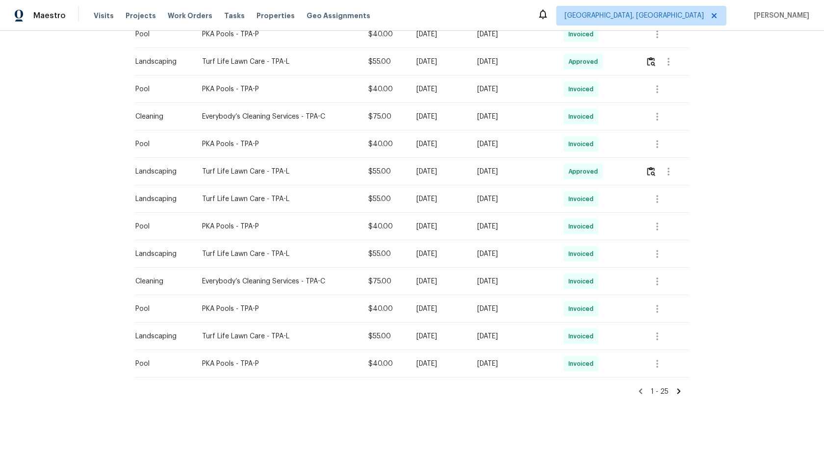
click at [642, 390] on icon at bounding box center [640, 391] width 9 height 9
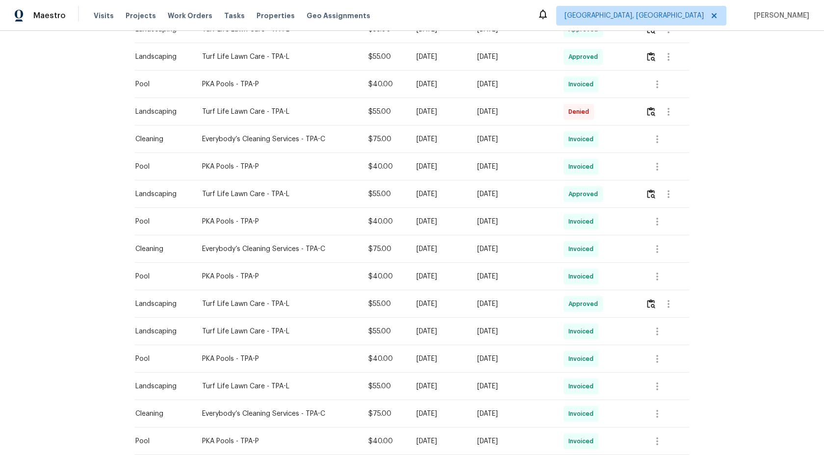
scroll to position [321, 0]
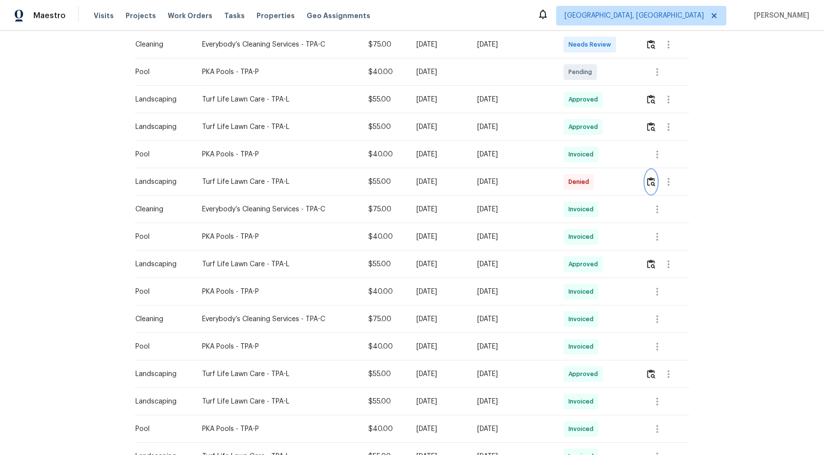
click at [653, 183] on img "button" at bounding box center [651, 181] width 8 height 9
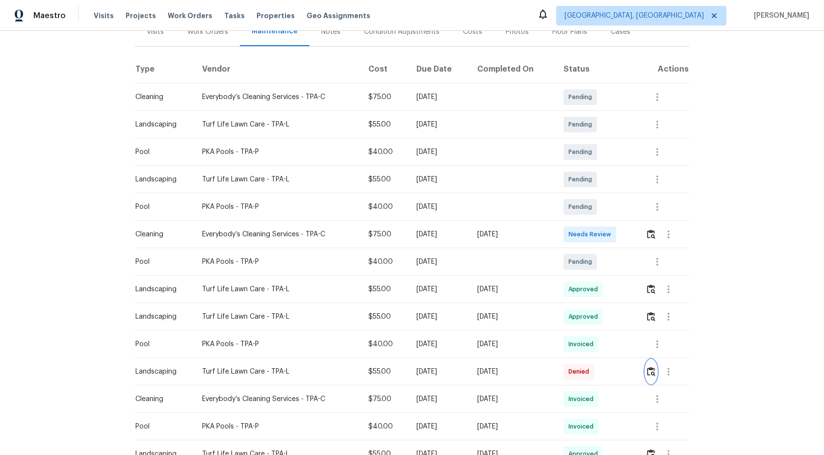
scroll to position [123, 0]
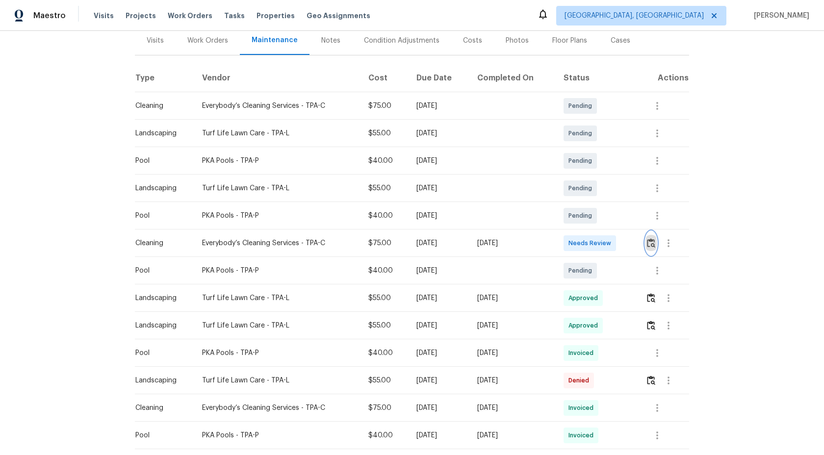
click at [652, 239] on img "button" at bounding box center [651, 242] width 8 height 9
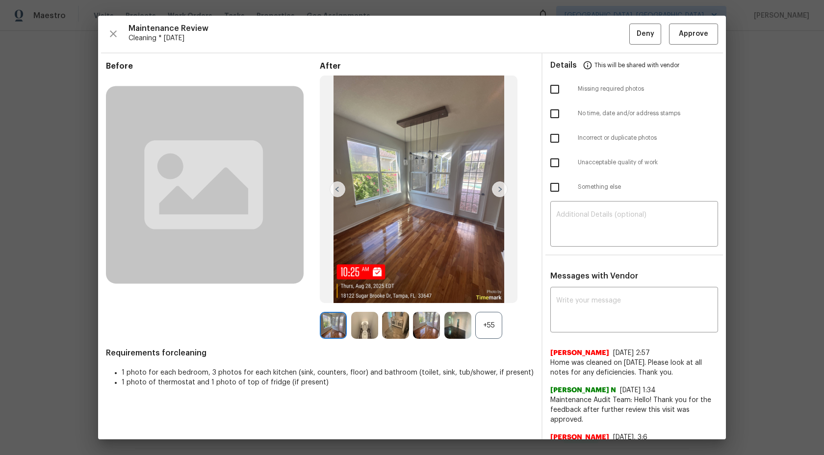
click at [492, 321] on div "+55" at bounding box center [488, 325] width 27 height 27
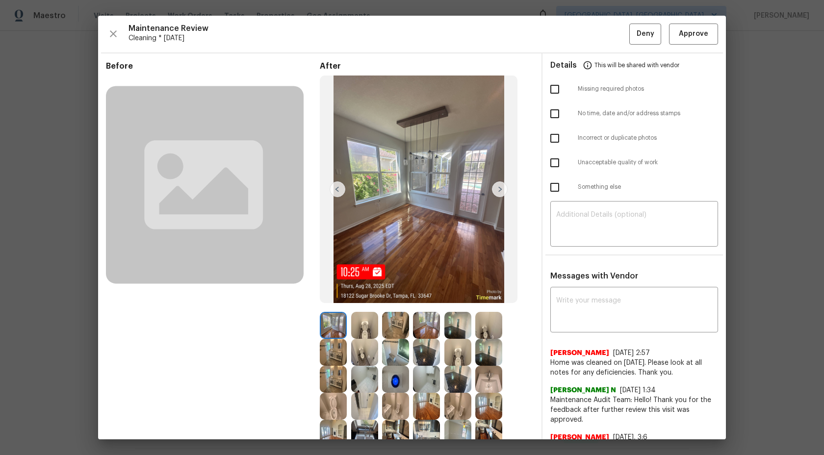
click at [497, 186] on img at bounding box center [500, 189] width 16 height 16
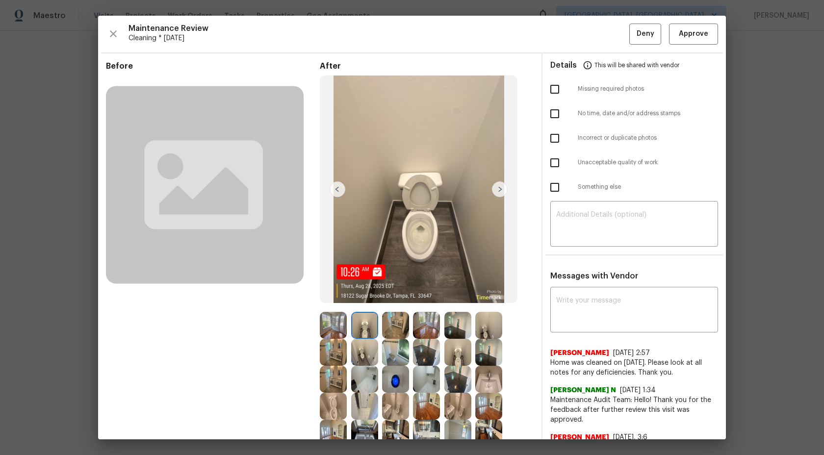
click at [499, 188] on img at bounding box center [500, 189] width 16 height 16
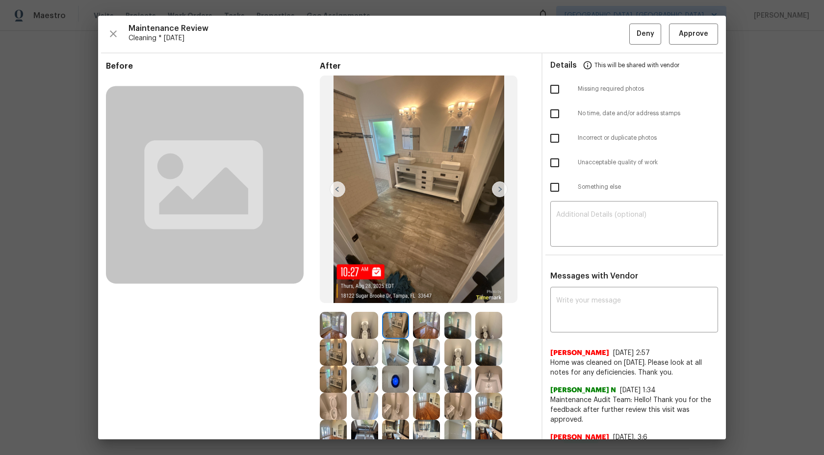
click at [498, 189] on img at bounding box center [500, 189] width 16 height 16
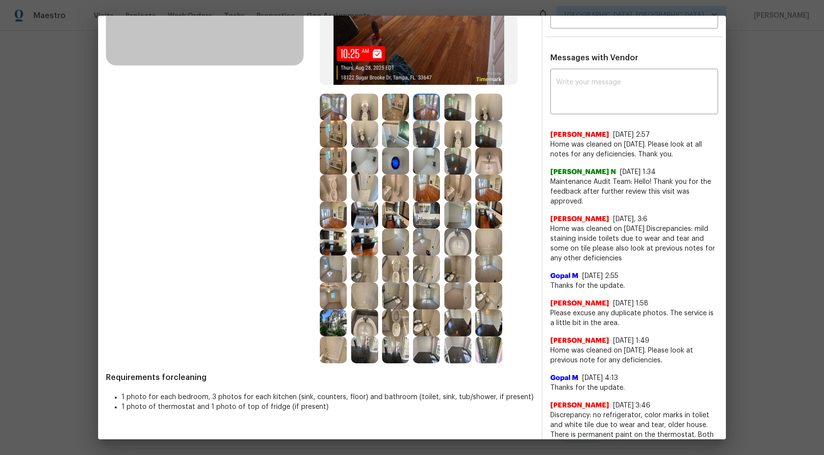
scroll to position [0, 0]
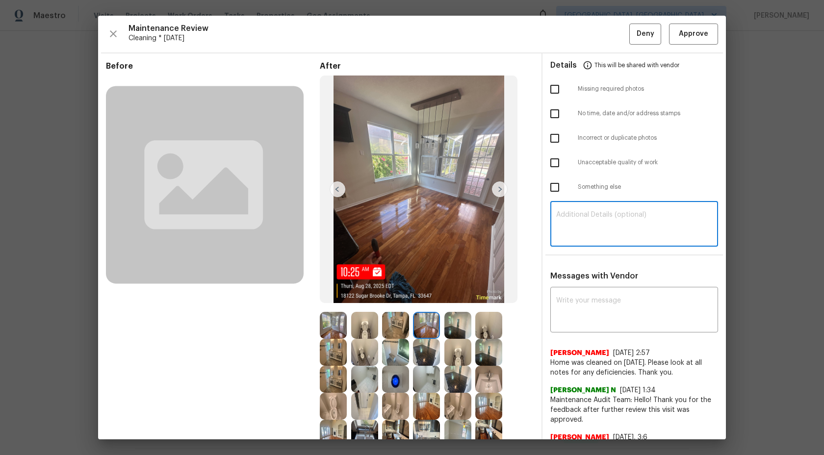
click at [586, 224] on textarea at bounding box center [634, 224] width 156 height 27
click at [621, 226] on textarea at bounding box center [634, 224] width 156 height 27
paste textarea "Maintenance Audit Team: Hi Team This visit has been approved after further audi…"
type textarea "Maintenance Audit Team: Hi Team This visit has been approved after further audi…"
click at [600, 303] on textarea at bounding box center [634, 310] width 156 height 27
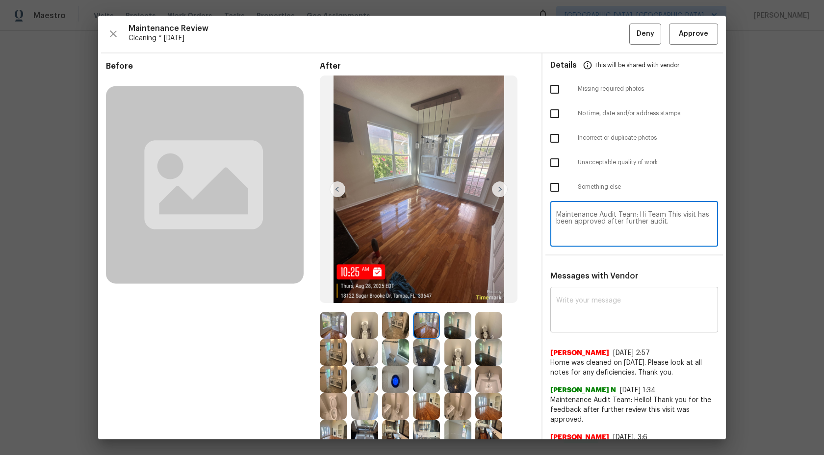
paste textarea "Maintenance Audit Team: Hi Team This visit has been approved after further audi…"
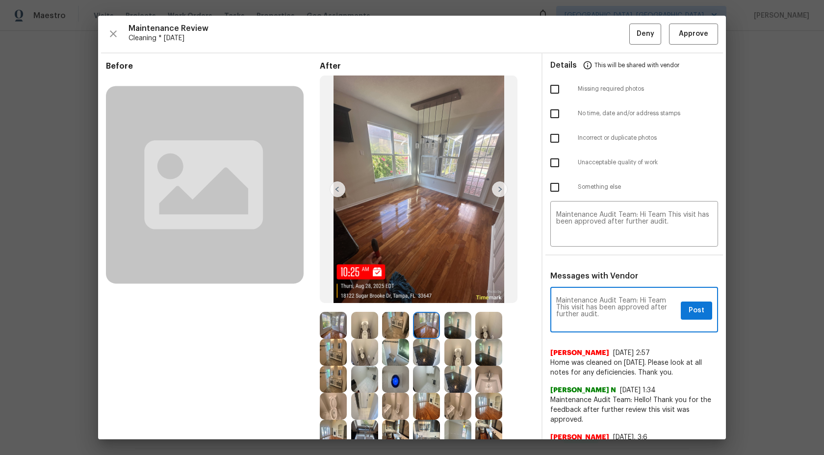
type textarea "Maintenance Audit Team: Hi Team This visit has been approved after further audi…"
click at [700, 311] on span "Post" at bounding box center [697, 311] width 16 height 12
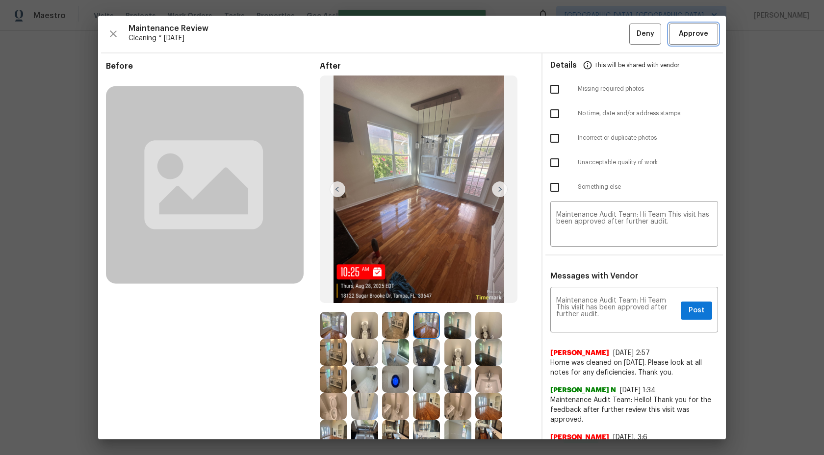
click at [690, 37] on span "Approve" at bounding box center [693, 34] width 29 height 12
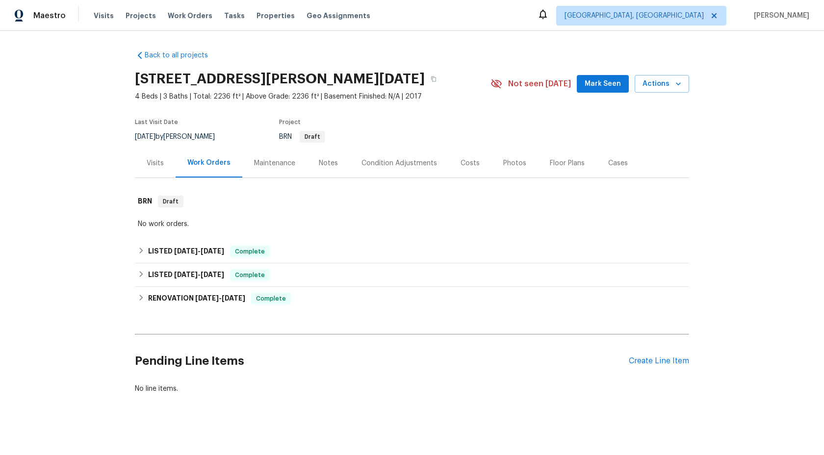
click at [276, 157] on div "Maintenance" at bounding box center [274, 163] width 65 height 29
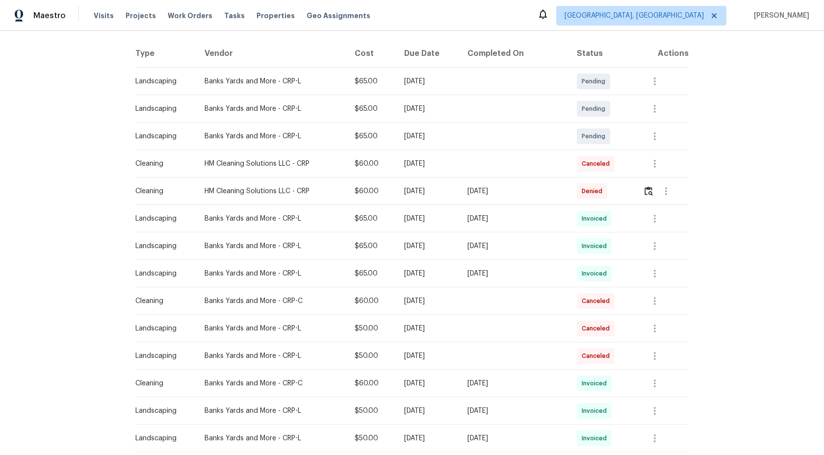
scroll to position [161, 0]
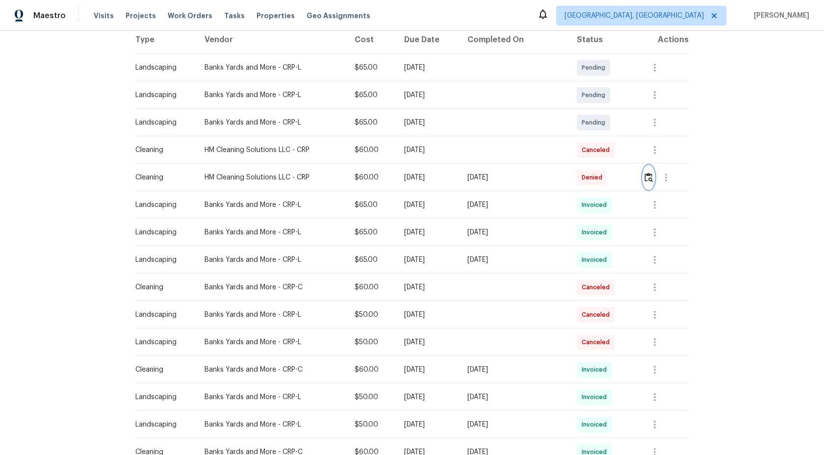
click at [649, 178] on img "button" at bounding box center [649, 177] width 8 height 9
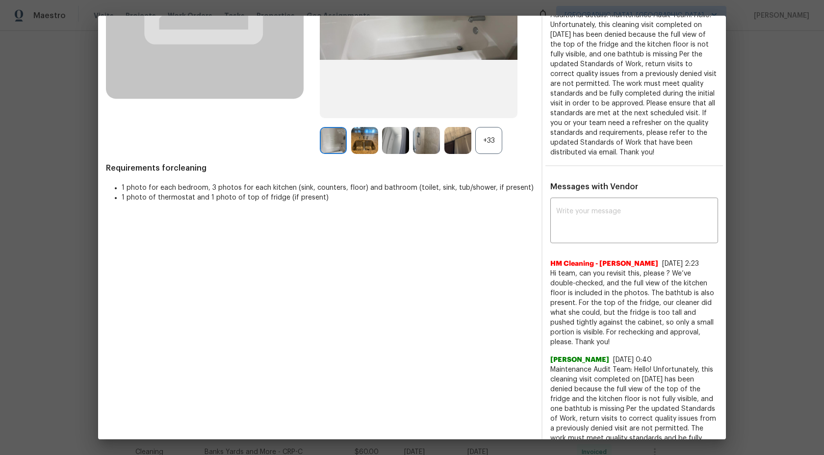
scroll to position [162, 0]
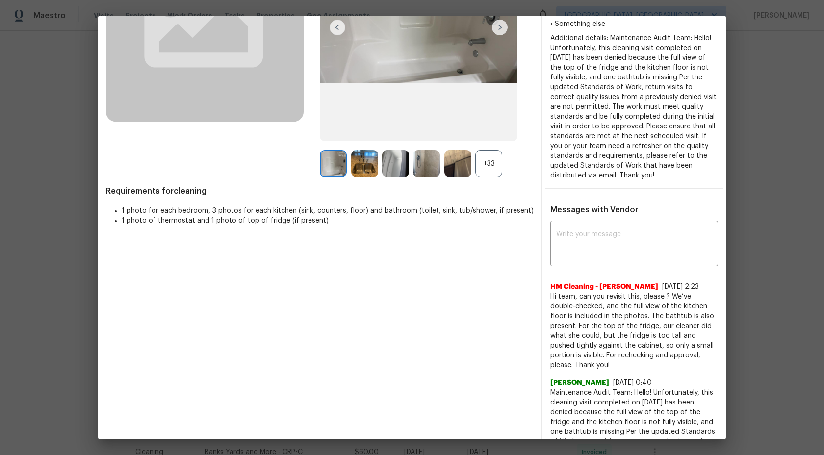
click at [492, 172] on div "+33" at bounding box center [488, 163] width 27 height 27
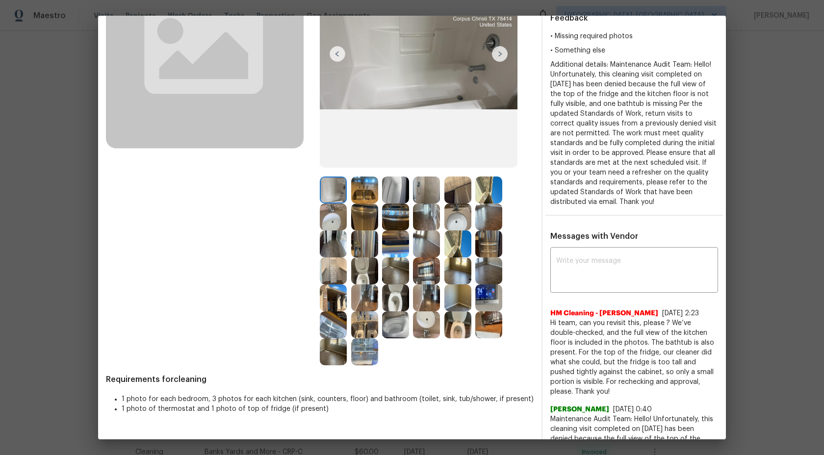
scroll to position [122, 0]
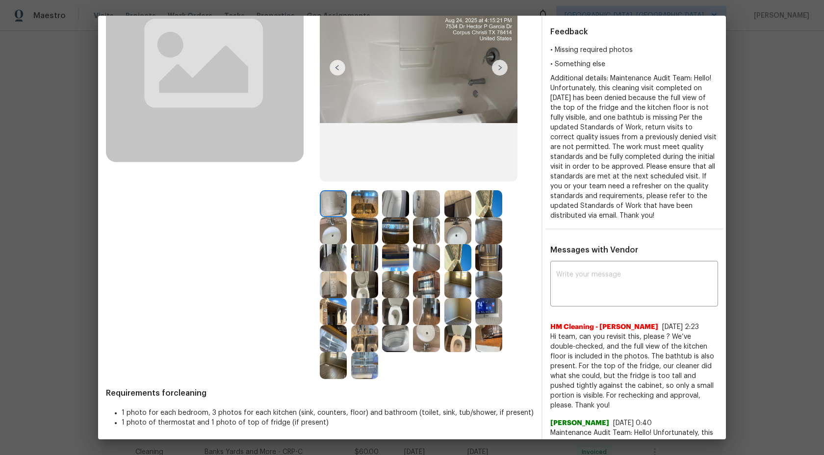
click at [431, 208] on img at bounding box center [426, 203] width 27 height 27
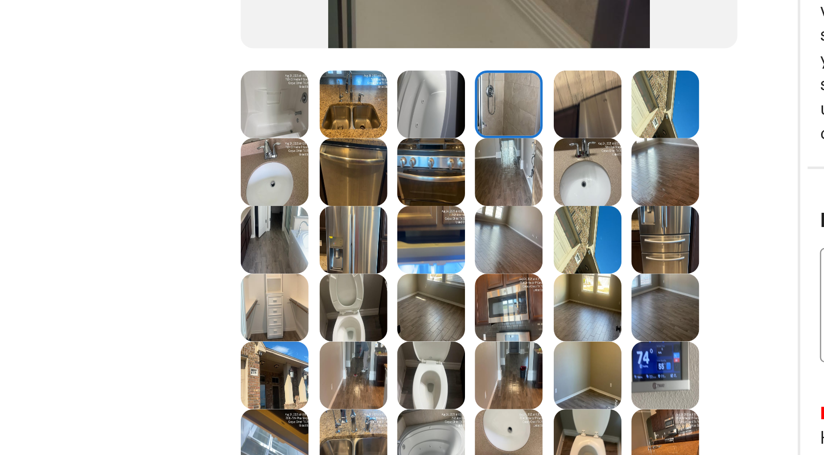
scroll to position [128, 0]
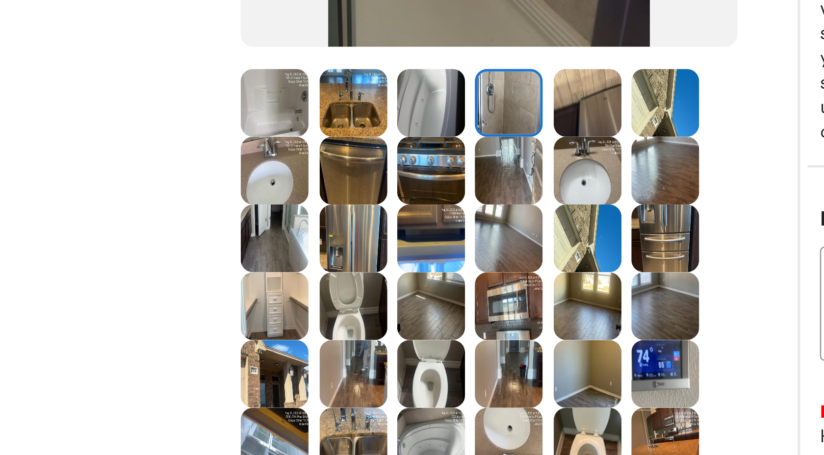
click at [371, 229] on img at bounding box center [364, 224] width 27 height 27
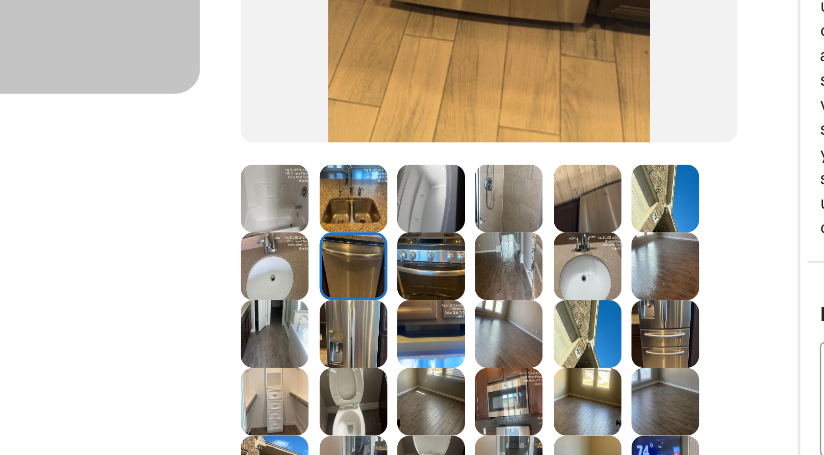
scroll to position [120, 0]
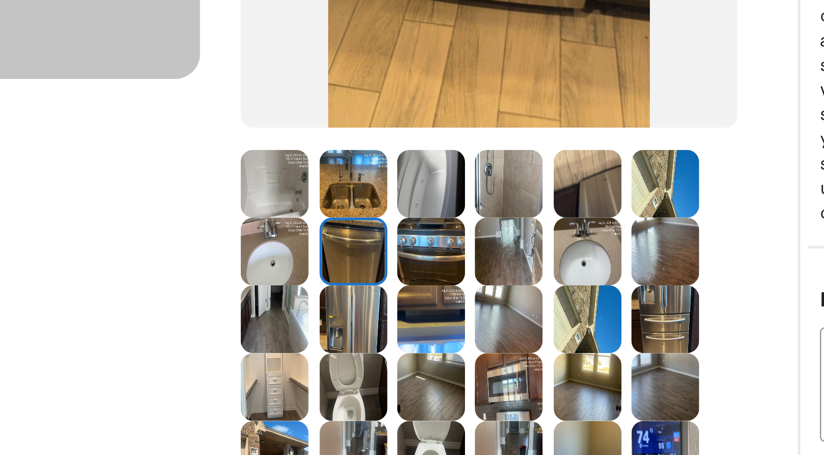
click at [390, 207] on img at bounding box center [395, 205] width 27 height 27
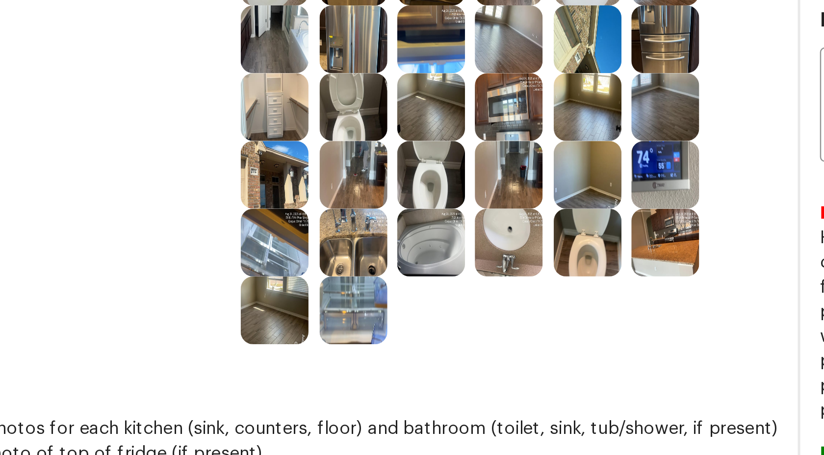
scroll to position [235, 0]
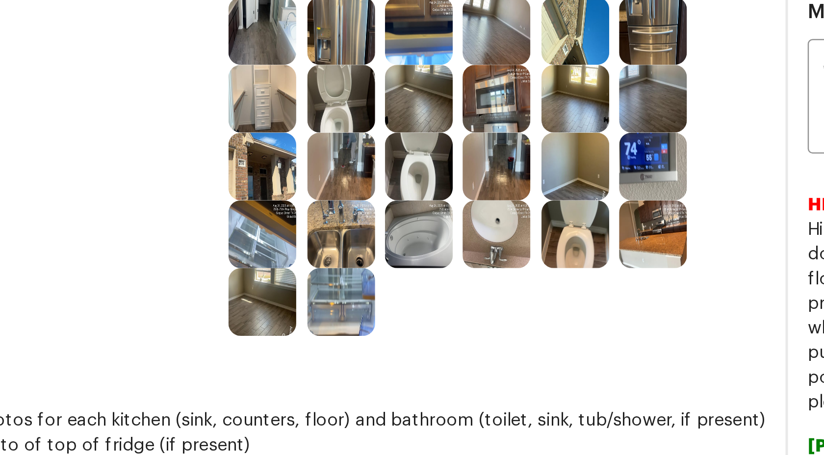
click at [428, 223] on img at bounding box center [426, 225] width 27 height 27
click at [485, 228] on img at bounding box center [488, 225] width 27 height 27
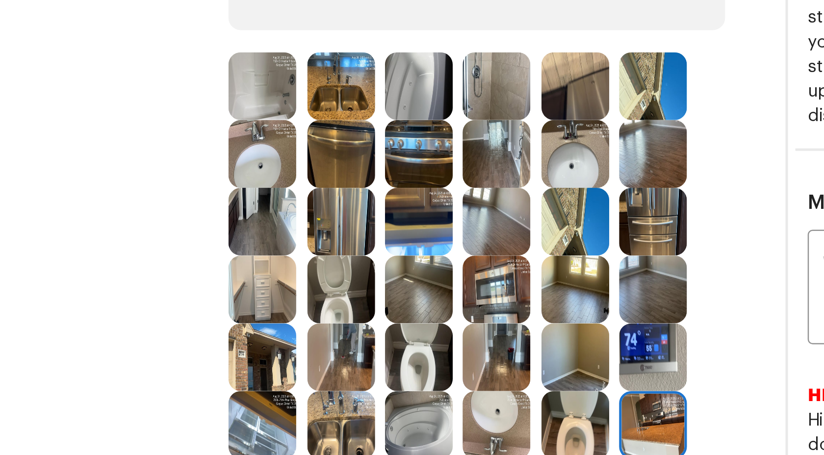
scroll to position [156, 0]
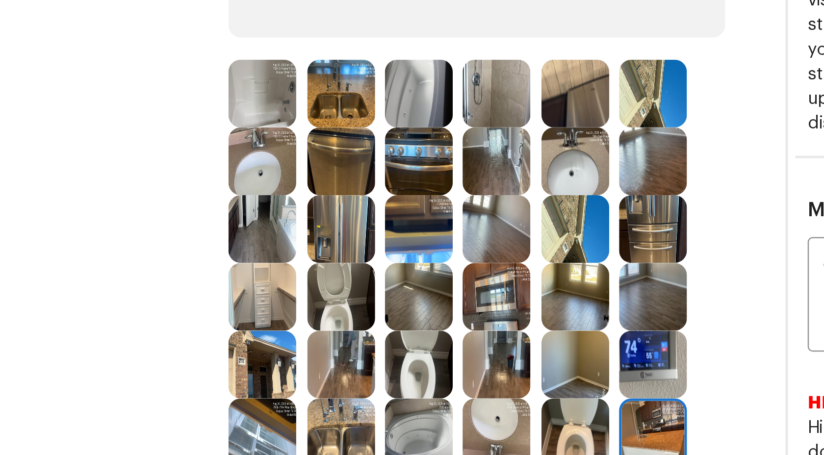
click at [486, 223] on img at bounding box center [488, 223] width 27 height 27
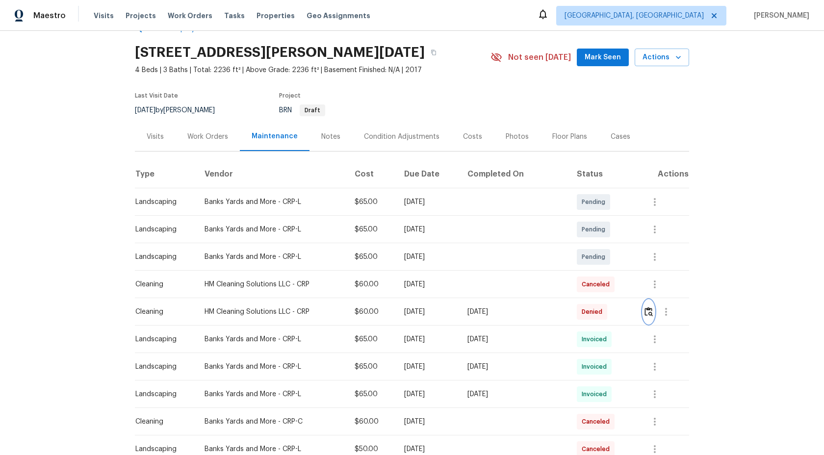
scroll to position [0, 0]
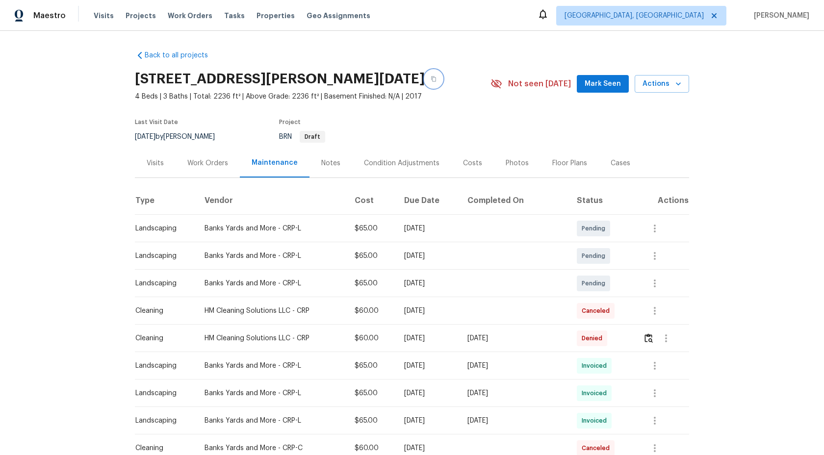
drag, startPoint x: 484, startPoint y: 78, endPoint x: 130, endPoint y: 77, distance: 354.2
click at [127, 78] on div "Back to all projects 7534 Dr Hector P Garcia Dr, Corpus Christi, TX 78414 4 Bed…" at bounding box center [412, 243] width 824 height 424
click at [437, 77] on icon "button" at bounding box center [434, 79] width 6 height 6
click at [650, 341] on img "button" at bounding box center [649, 338] width 8 height 9
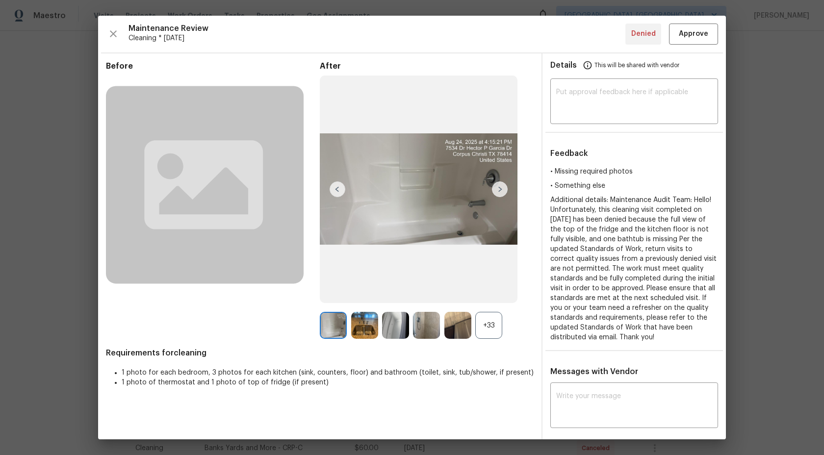
scroll to position [255, 0]
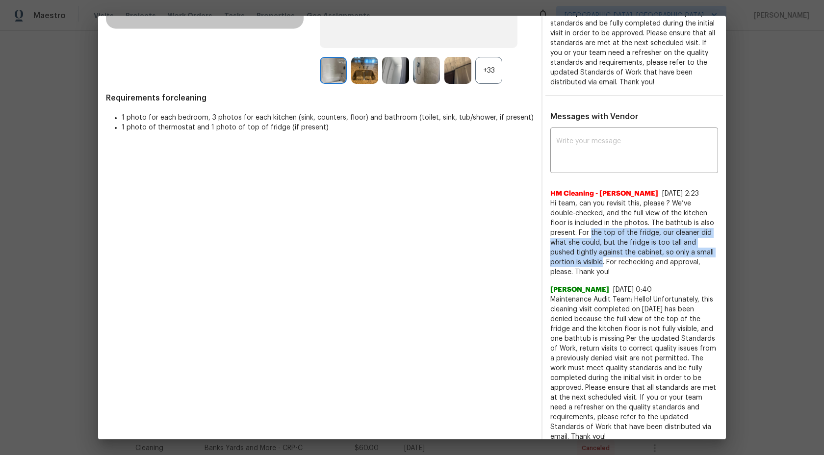
drag, startPoint x: 564, startPoint y: 233, endPoint x: 570, endPoint y: 262, distance: 29.7
click at [570, 262] on span "Hi team, can you revisit this, please ? We’ve double-checked, and the full view…" at bounding box center [634, 238] width 168 height 78
copy span "the top of the fridge, our cleaner did what she could, but the fridge is too ta…"
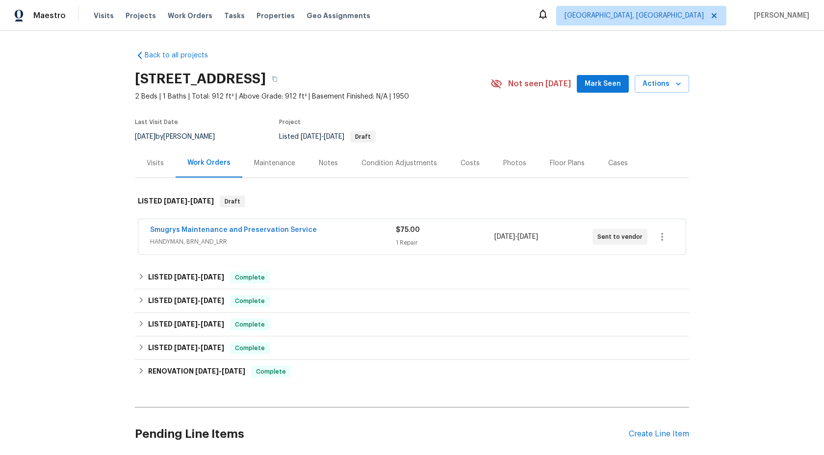
click at [285, 165] on div "Maintenance" at bounding box center [274, 163] width 41 height 10
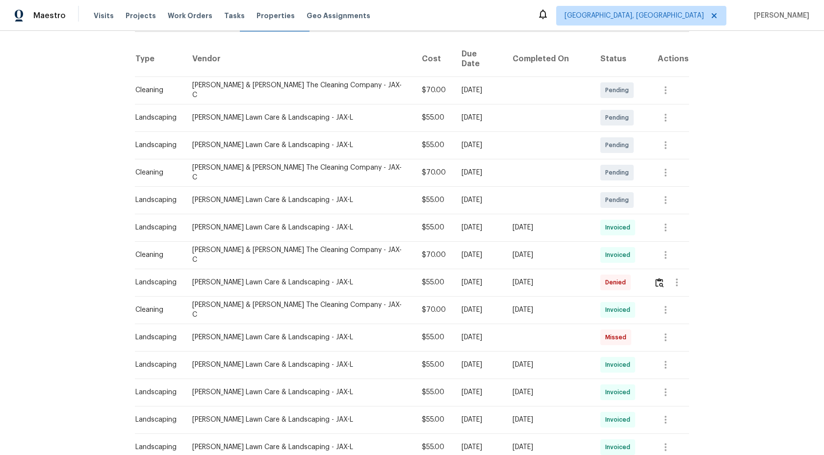
scroll to position [159, 0]
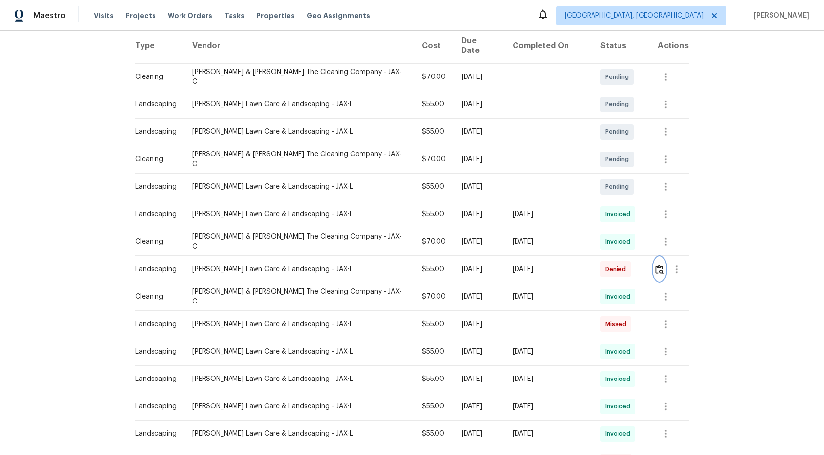
click at [661, 265] on img "button" at bounding box center [659, 269] width 8 height 9
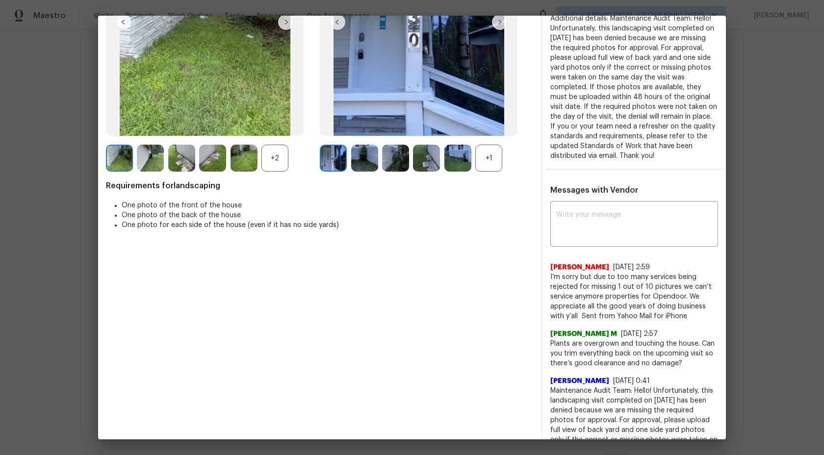
scroll to position [103, 0]
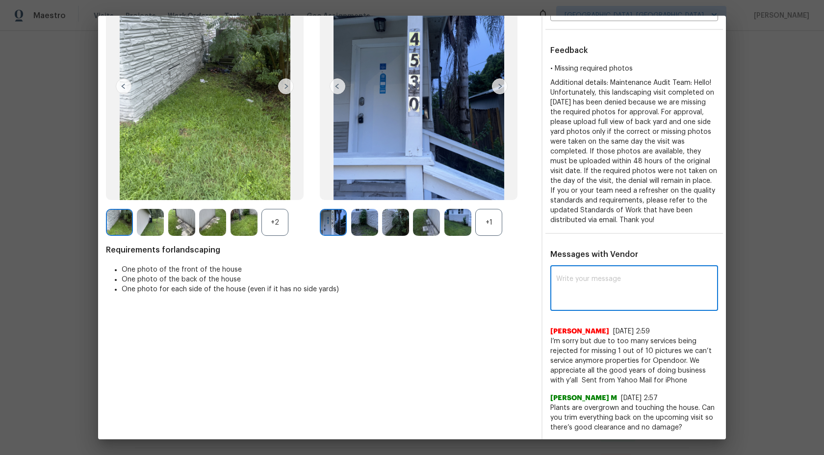
click at [606, 276] on textarea at bounding box center [634, 289] width 156 height 27
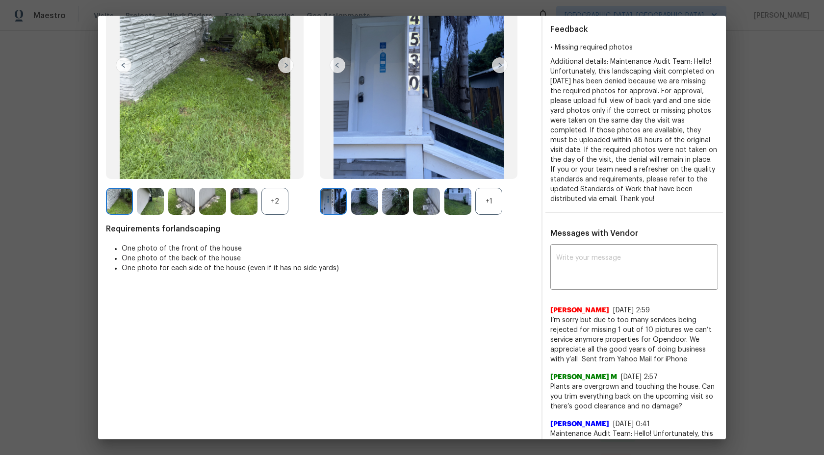
scroll to position [166, 0]
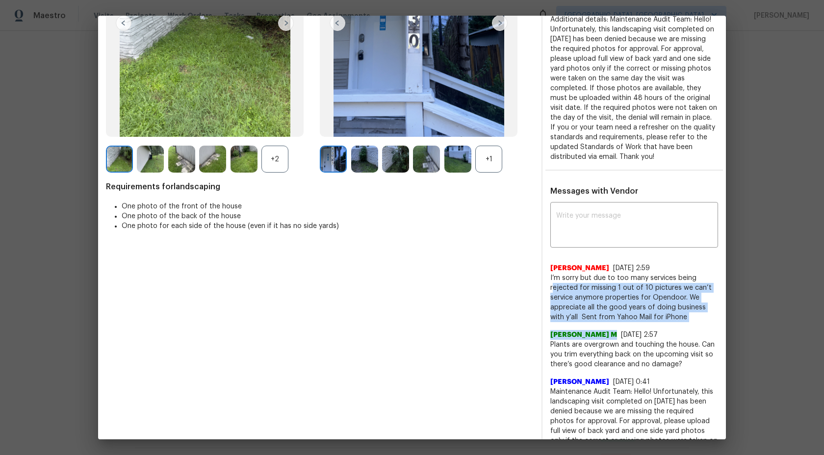
drag, startPoint x: 677, startPoint y: 322, endPoint x: 554, endPoint y: 284, distance: 129.4
click at [554, 284] on div "Michael McDaniel 8/29/25, 2:59 I’m sorry but due to too many services being rej…" at bounding box center [634, 395] width 168 height 279
click at [577, 285] on span "I’m sorry but due to too many services being rejected for missing 1 out of 10 p…" at bounding box center [634, 297] width 168 height 49
drag, startPoint x: 673, startPoint y: 315, endPoint x: 545, endPoint y: 271, distance: 134.8
click at [545, 271] on div "x ​ Michael McDaniel 8/29/25, 2:59 I’m sorry but due to too many services being…" at bounding box center [634, 370] width 183 height 330
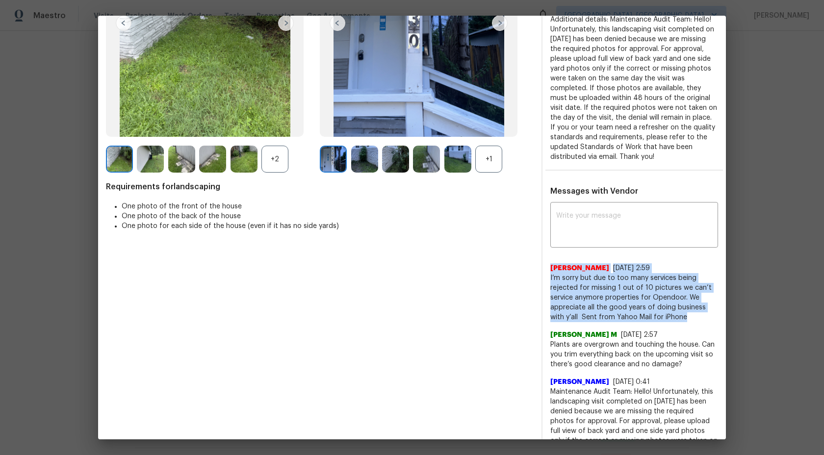
copy div "Michael McDaniel 8/29/25, 2:59 I’m sorry but due to too many services being rej…"
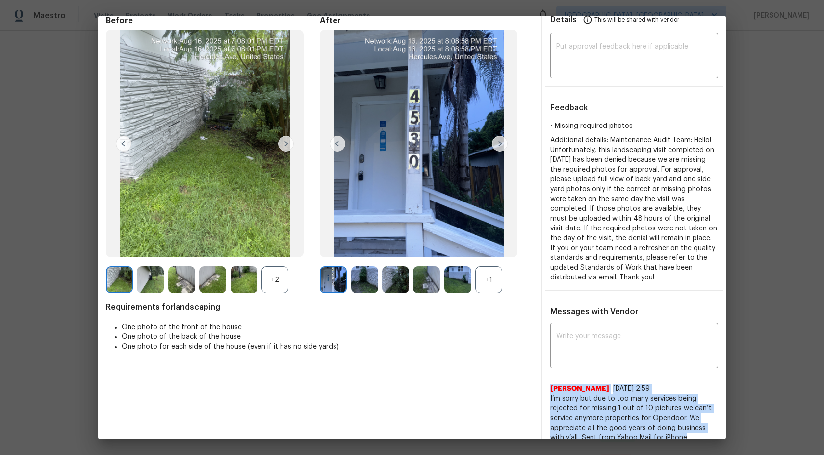
scroll to position [0, 0]
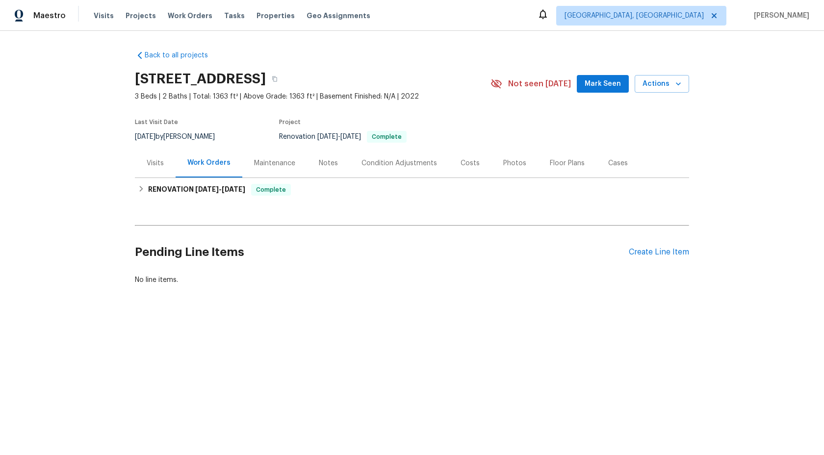
click at [277, 162] on div "Maintenance" at bounding box center [274, 163] width 41 height 10
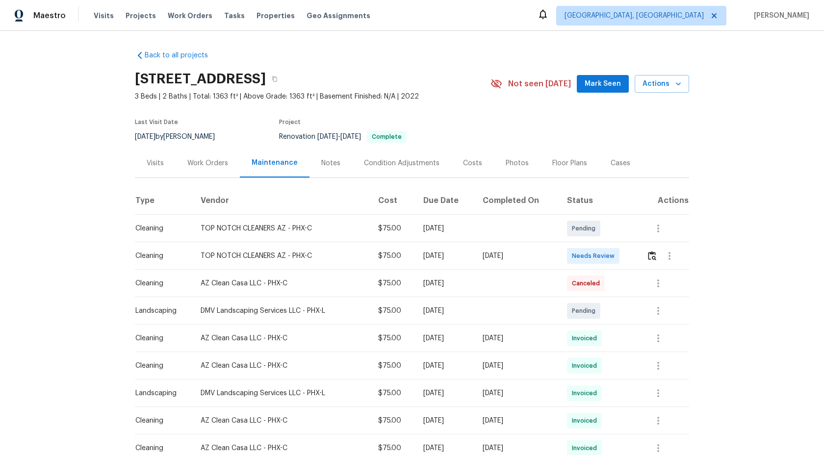
scroll to position [1, 0]
click at [654, 255] on img "button" at bounding box center [652, 254] width 8 height 9
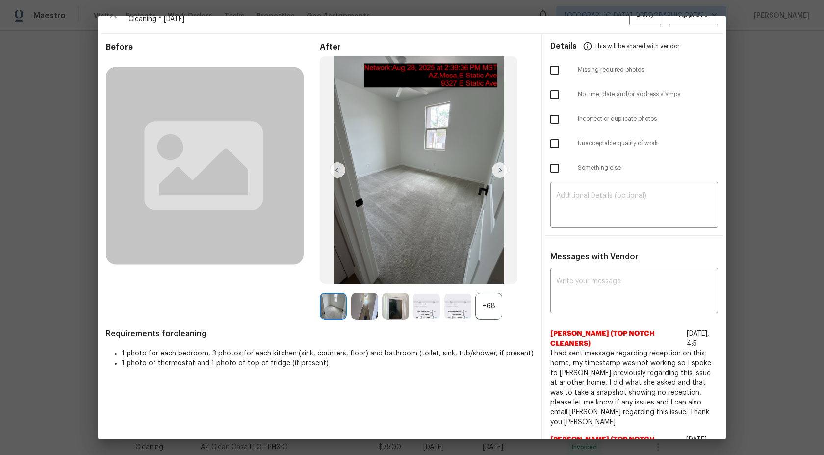
scroll to position [0, 0]
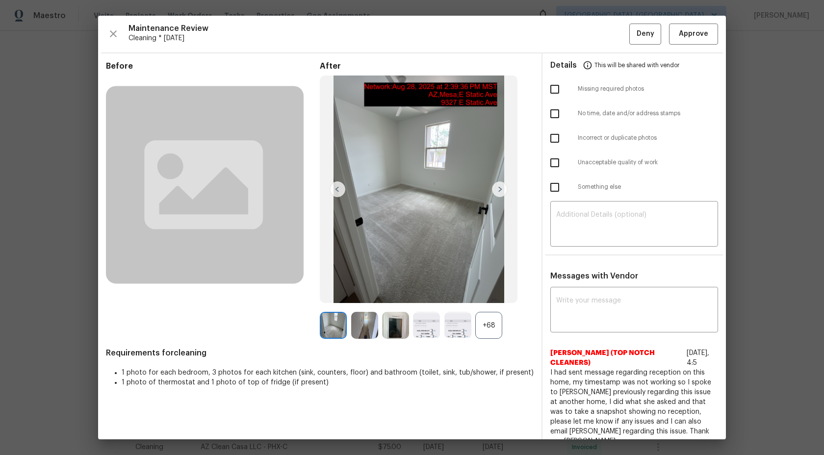
click at [492, 320] on div "+68" at bounding box center [488, 325] width 27 height 27
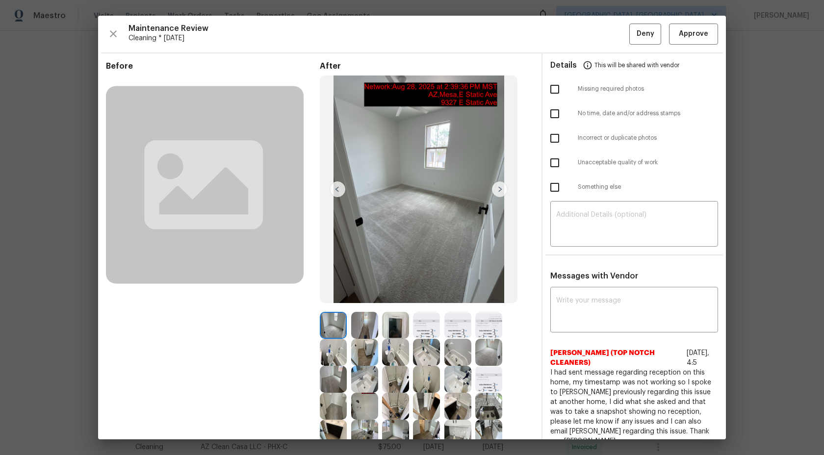
click at [505, 187] on img at bounding box center [500, 189] width 16 height 16
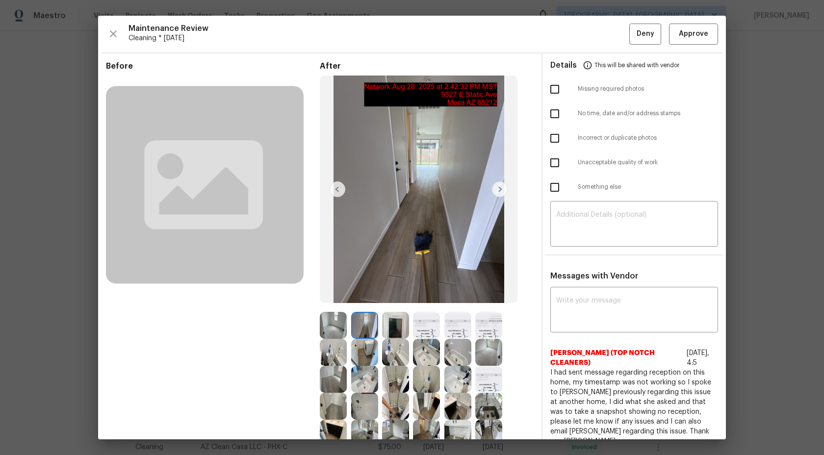
click at [503, 188] on img at bounding box center [500, 189] width 16 height 16
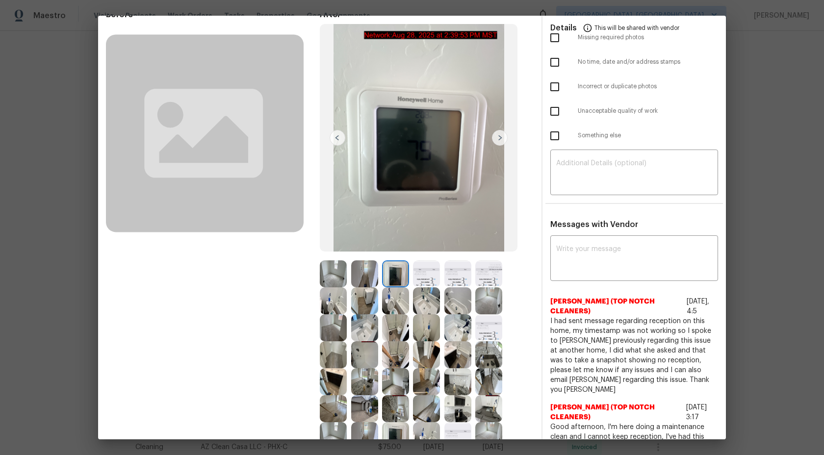
scroll to position [56, 0]
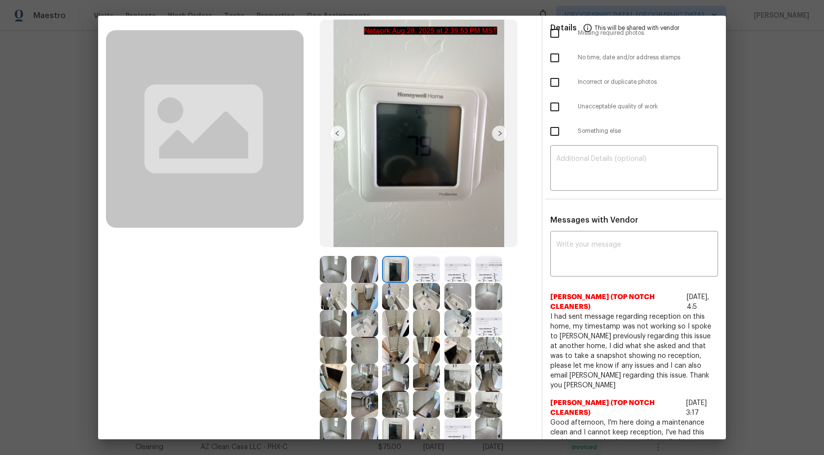
click at [498, 132] on img at bounding box center [500, 134] width 16 height 16
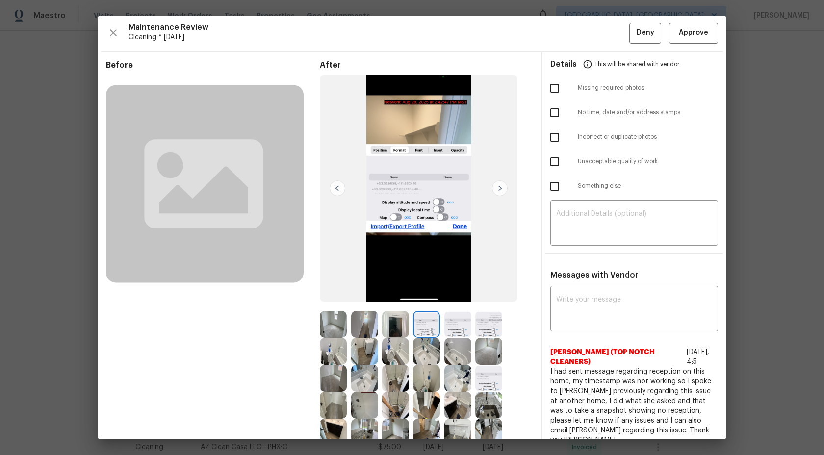
scroll to position [0, 0]
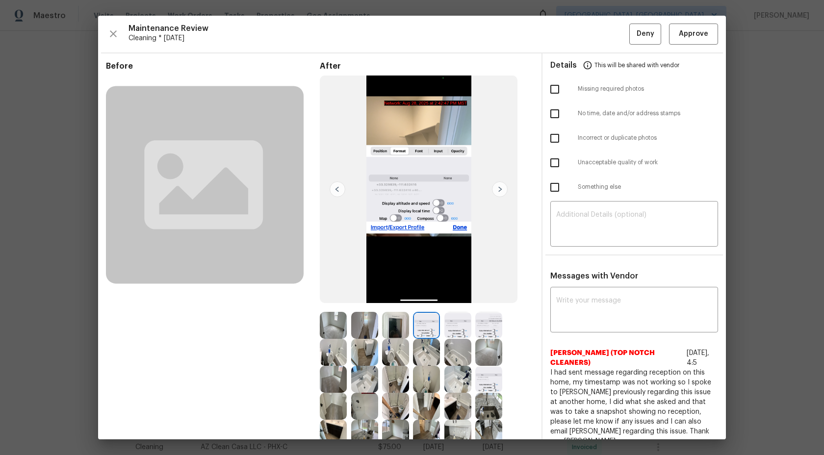
click at [496, 187] on img at bounding box center [500, 189] width 16 height 16
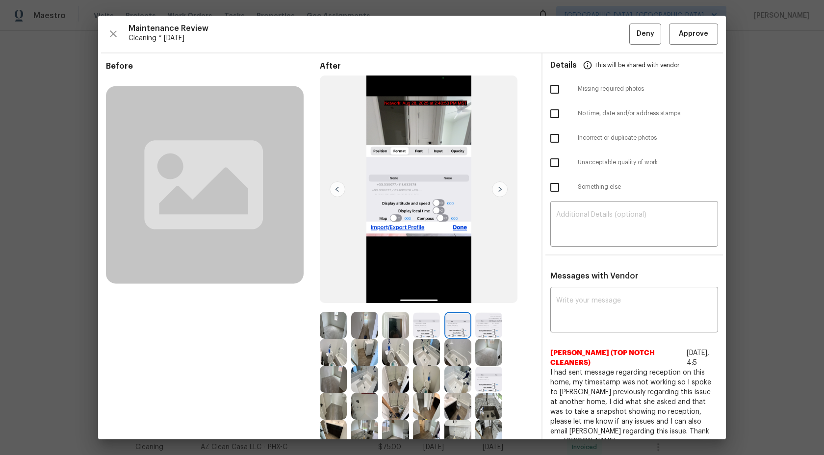
click at [496, 187] on img at bounding box center [500, 189] width 16 height 16
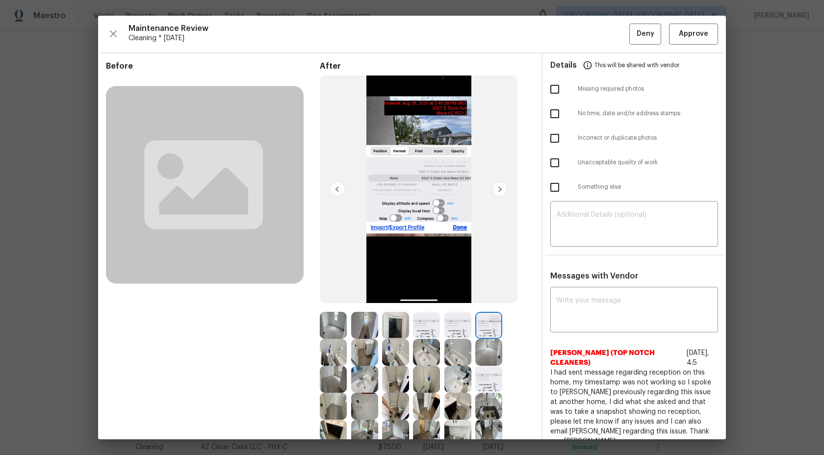
click at [496, 188] on img at bounding box center [500, 189] width 16 height 16
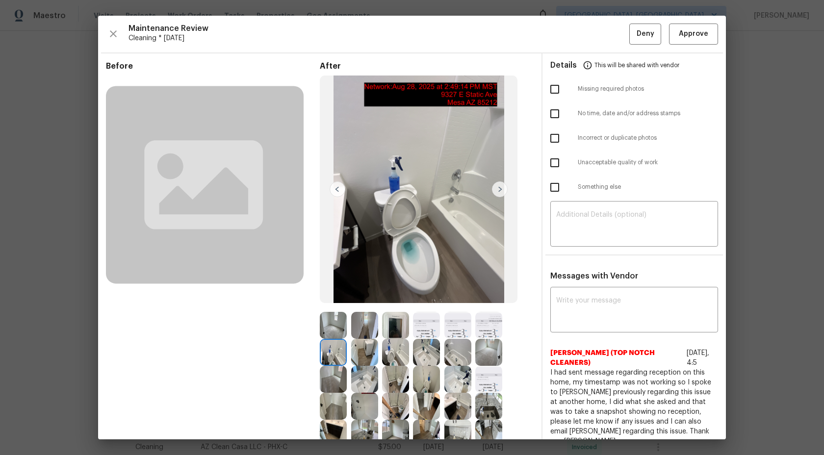
click at [496, 188] on img at bounding box center [500, 189] width 16 height 16
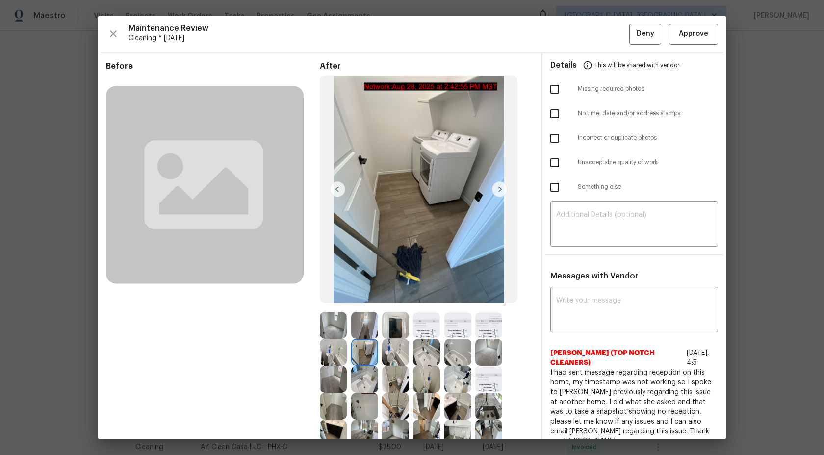
click at [497, 188] on img at bounding box center [500, 189] width 16 height 16
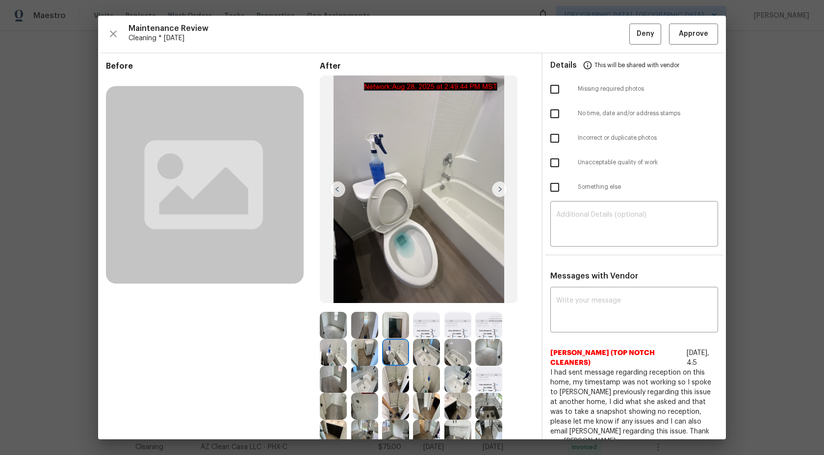
click at [501, 188] on img at bounding box center [500, 189] width 16 height 16
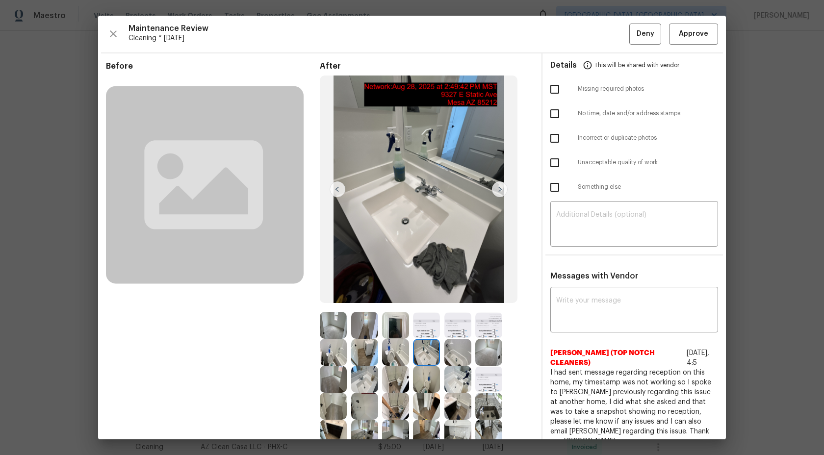
click at [501, 188] on img at bounding box center [500, 189] width 16 height 16
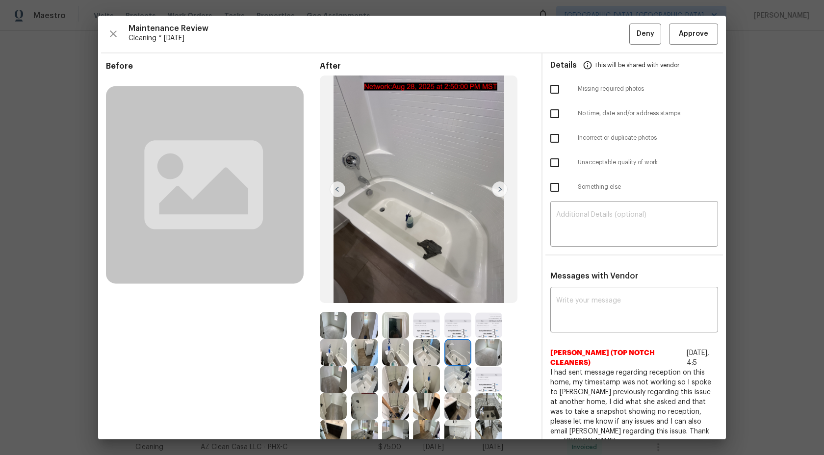
click at [501, 188] on img at bounding box center [500, 189] width 16 height 16
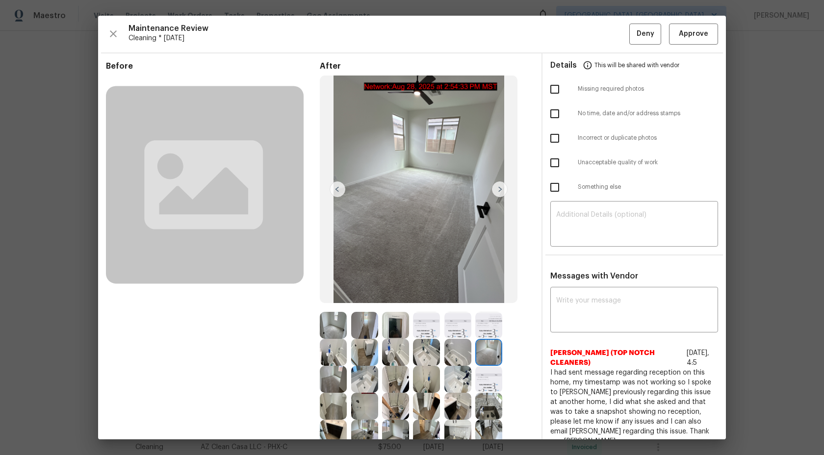
click at [500, 191] on img at bounding box center [500, 189] width 16 height 16
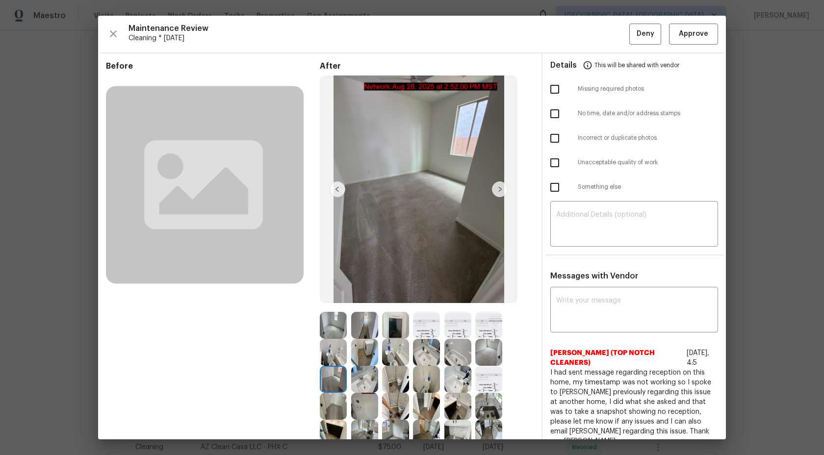
click at [500, 191] on img at bounding box center [500, 189] width 16 height 16
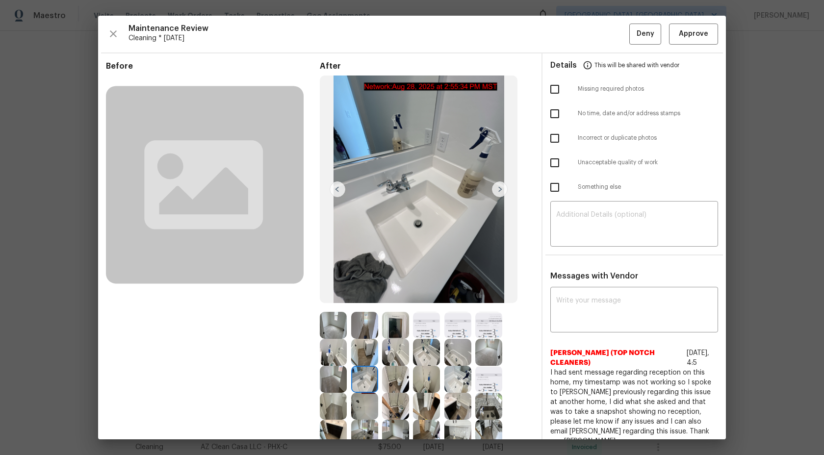
click at [500, 191] on img at bounding box center [500, 189] width 16 height 16
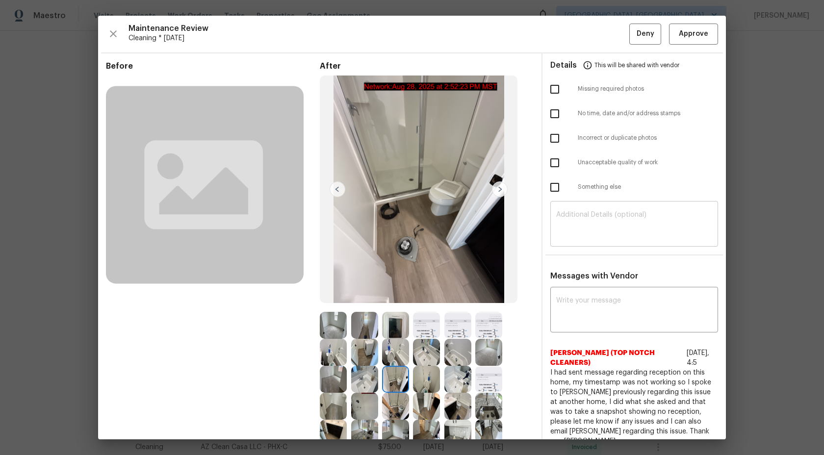
click at [586, 218] on textarea at bounding box center [634, 224] width 156 height 27
click at [606, 225] on textarea at bounding box center [634, 224] width 156 height 27
click at [592, 228] on textarea at bounding box center [634, 224] width 156 height 27
paste textarea "Maintenance Audit Team: Hi Team This visit has been approved after further audi…"
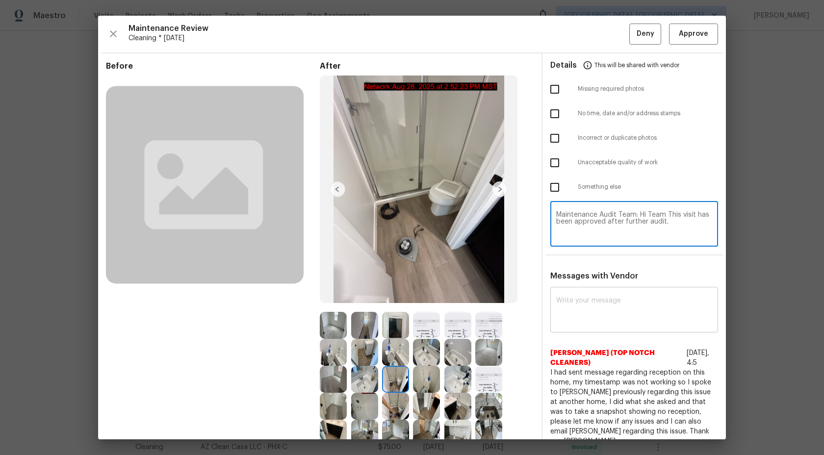
type textarea "Maintenance Audit Team: Hi Team This visit has been approved after further audi…"
click at [585, 298] on textarea at bounding box center [634, 310] width 156 height 27
paste textarea "Maintenance Audit Team: Hi Team This visit has been approved after further audi…"
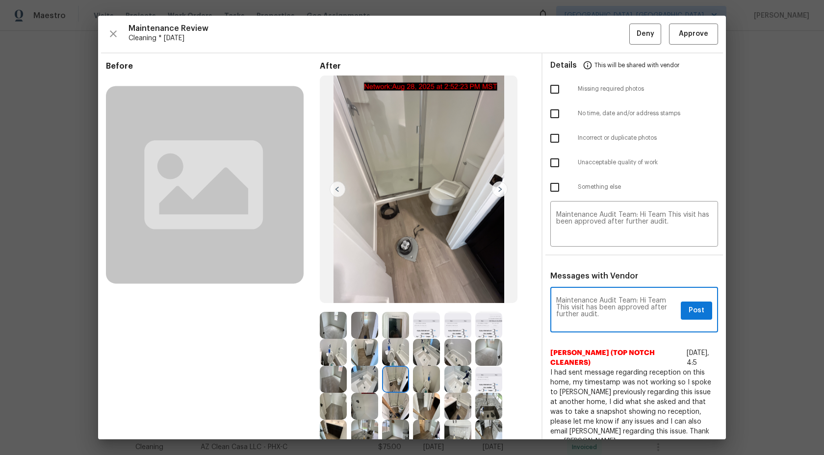
type textarea "Maintenance Audit Team: Hi Team This visit has been approved after further audi…"
click at [691, 308] on span "Post" at bounding box center [697, 311] width 16 height 12
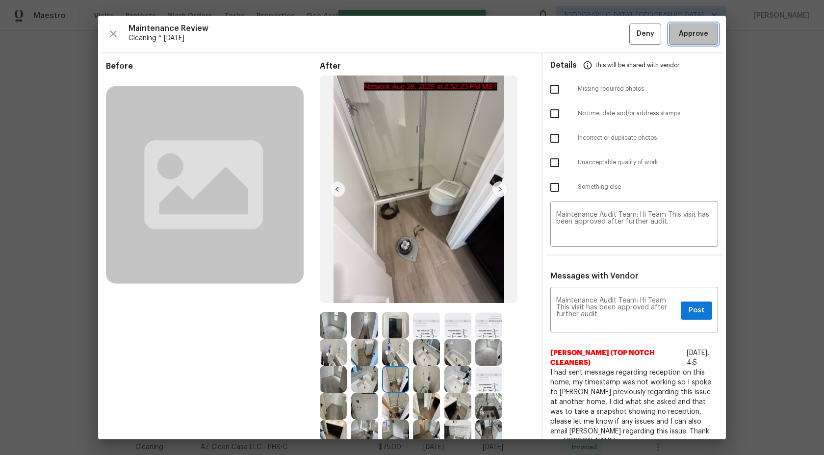
click at [683, 35] on span "Approve" at bounding box center [693, 34] width 29 height 12
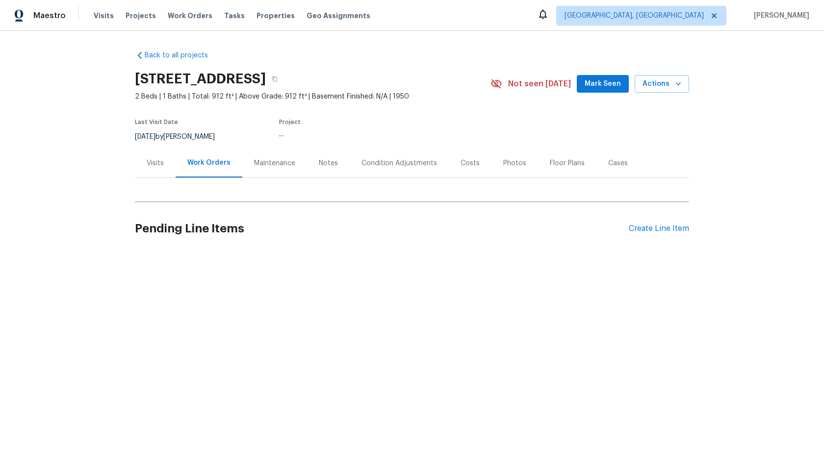
click at [286, 168] on div "Maintenance" at bounding box center [274, 163] width 65 height 29
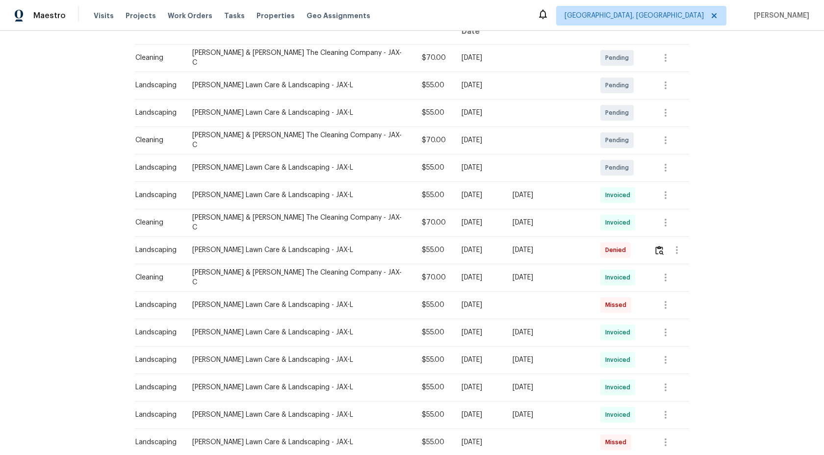
scroll to position [199, 0]
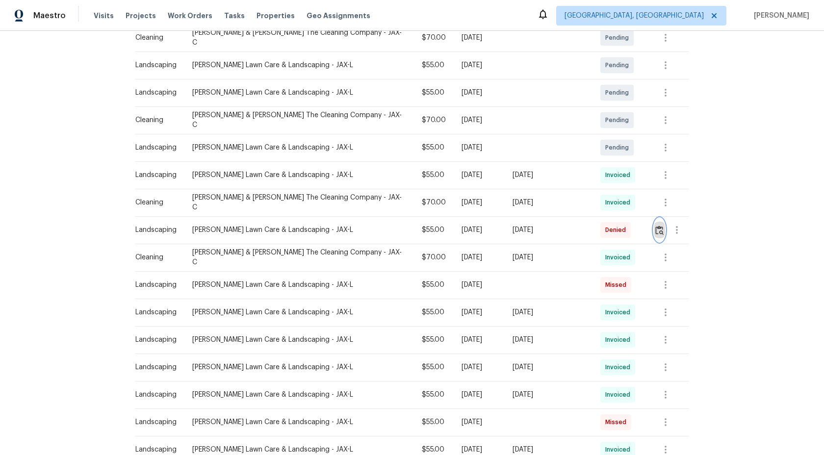
click at [655, 226] on img "button" at bounding box center [659, 230] width 8 height 9
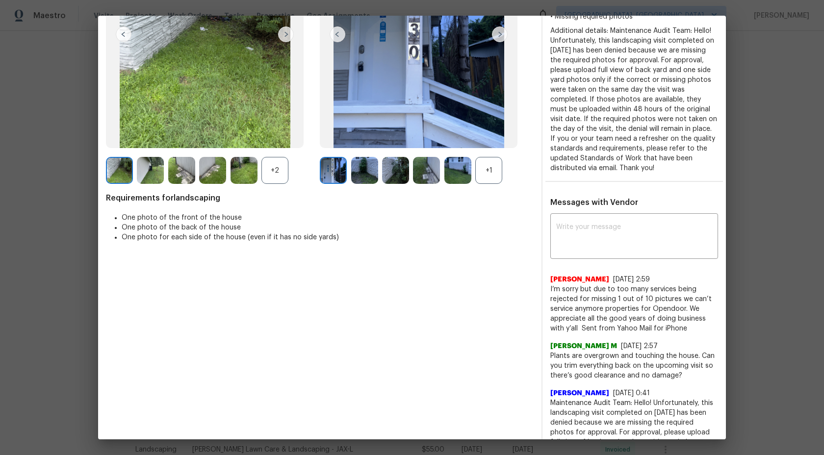
scroll to position [226, 0]
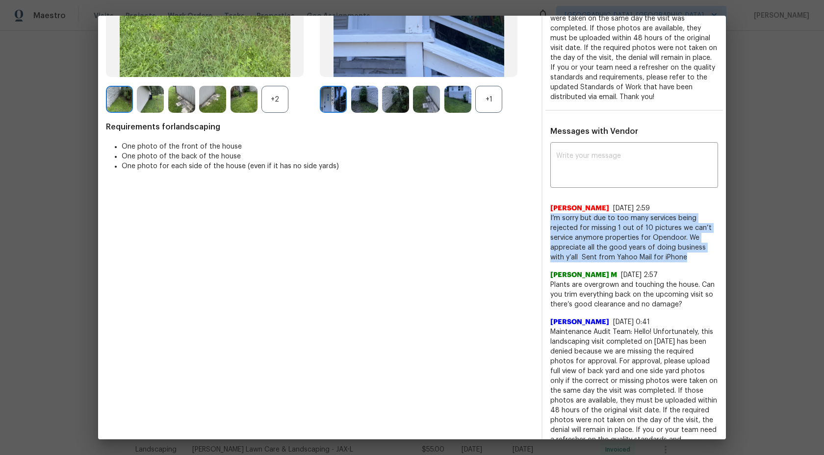
drag, startPoint x: 671, startPoint y: 257, endPoint x: 548, endPoint y: 217, distance: 129.1
click at [549, 217] on div "x ​ [PERSON_NAME] [DATE] 2:59 I’m sorry but due to too many services being reje…" at bounding box center [634, 310] width 183 height 330
copy span "I’m sorry but due to too many services being rejected for missing 1 out of 10 p…"
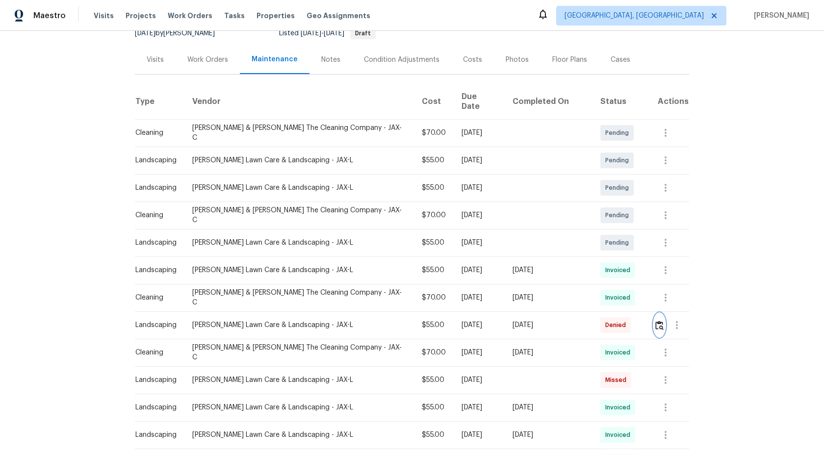
scroll to position [145, 0]
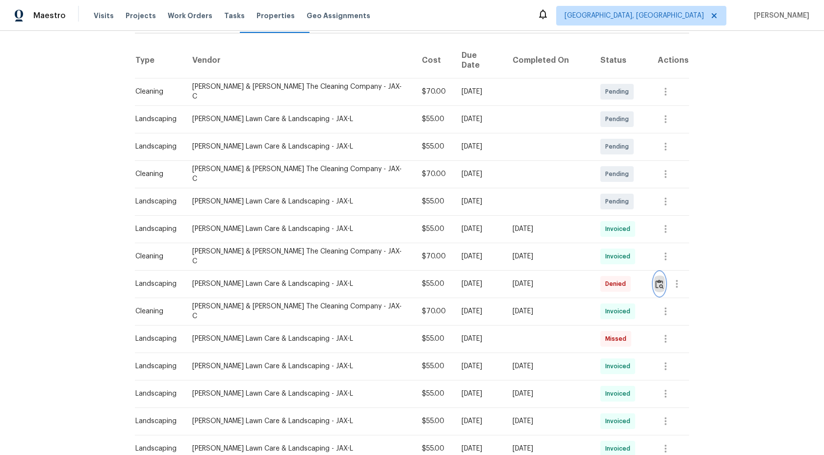
click at [658, 280] on img "button" at bounding box center [659, 284] width 8 height 9
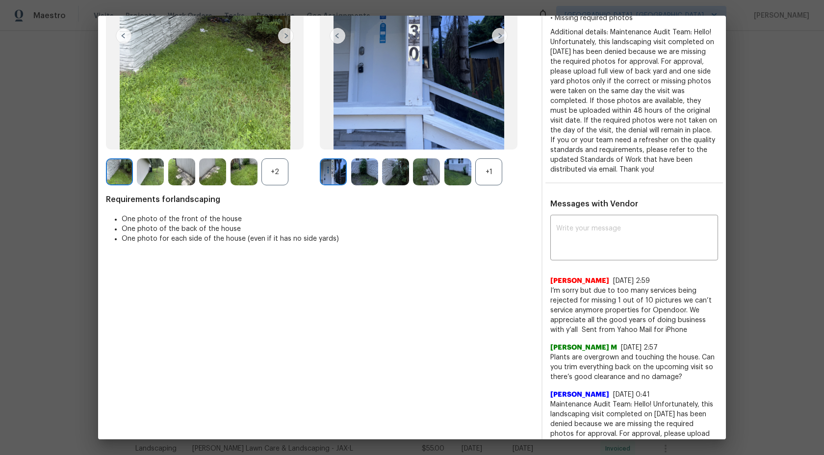
scroll to position [207, 0]
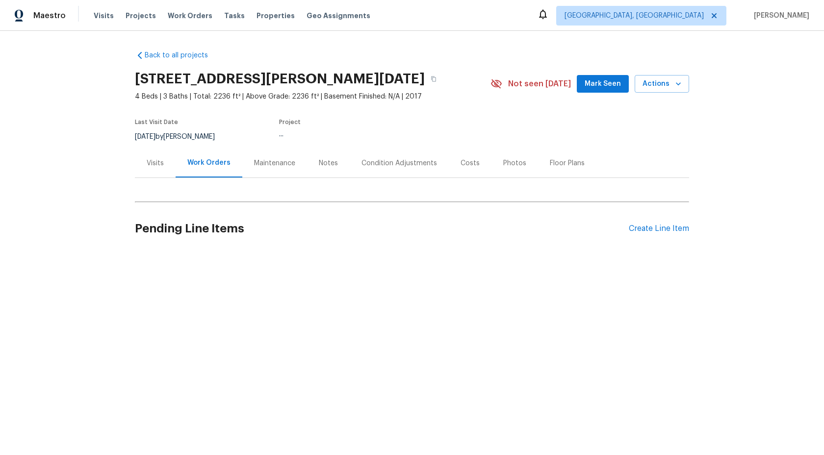
click at [280, 155] on div "Maintenance" at bounding box center [274, 163] width 65 height 29
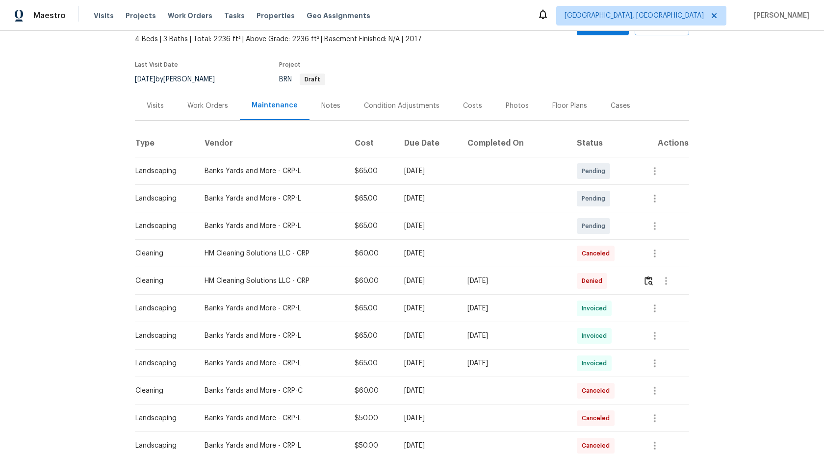
scroll to position [60, 0]
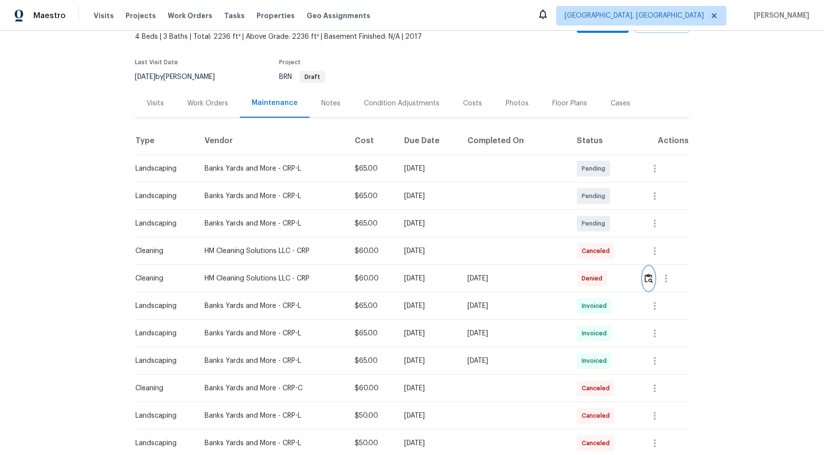
click at [653, 281] on img "button" at bounding box center [649, 278] width 8 height 9
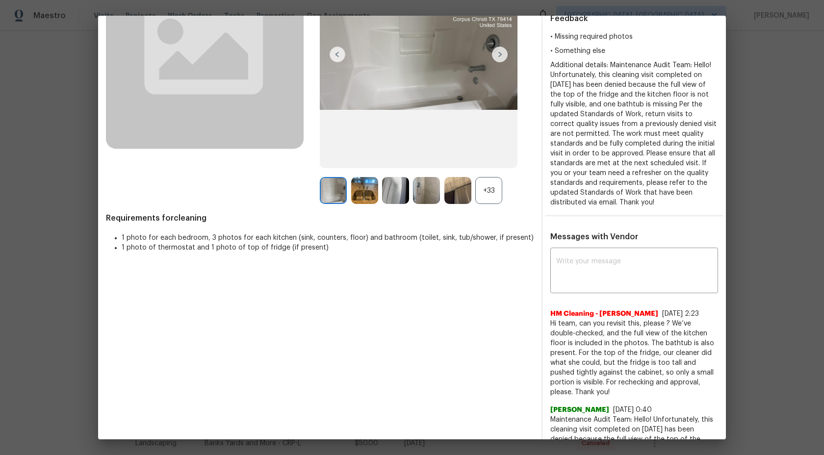
scroll to position [0, 0]
